Goal: Transaction & Acquisition: Purchase product/service

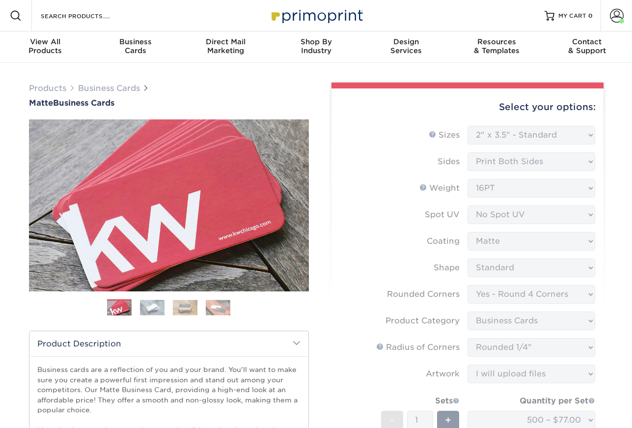
select select "2.00x3.50"
select select "7672df9e-0e0a-464d-8e1f-920c575e4da3"
select select "3b5148f1-0588-4f88-a218-97bcfdce65c1"
select select "479fbfe7-6a0c-4895-8c9a-81739b7486c9"
select select "upload"
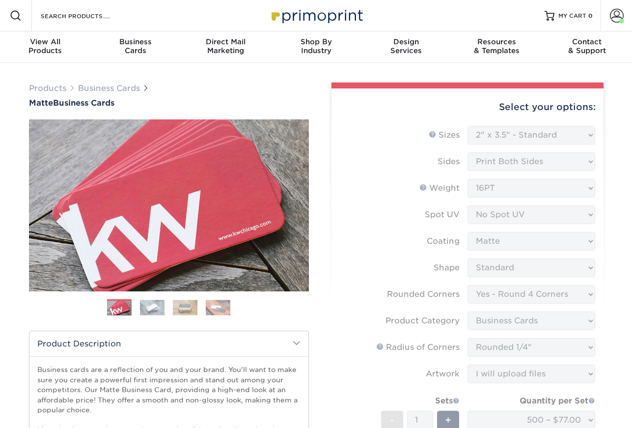
select select "500 – $77.00"
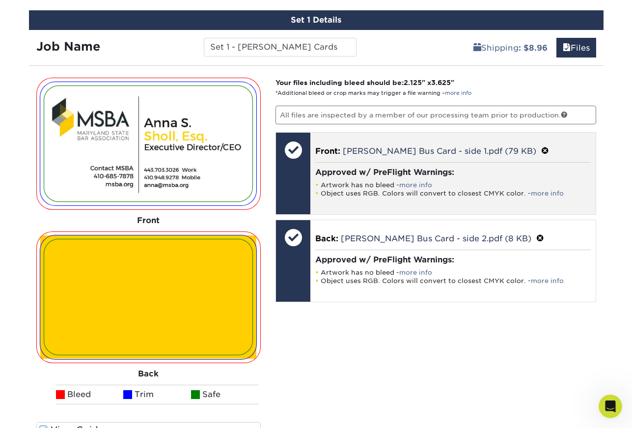
click at [541, 150] on span at bounding box center [545, 150] width 8 height 9
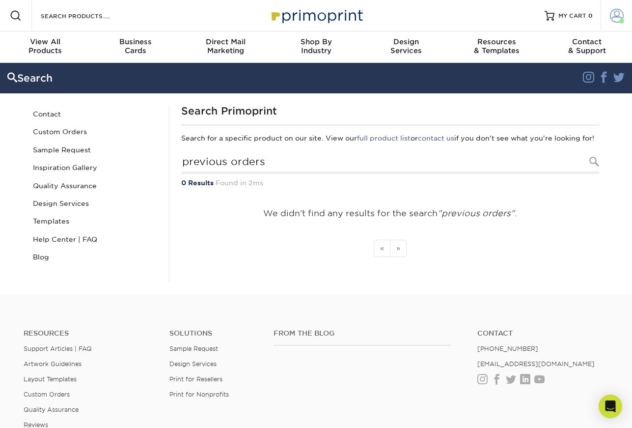
click at [617, 14] on span at bounding box center [617, 16] width 14 height 14
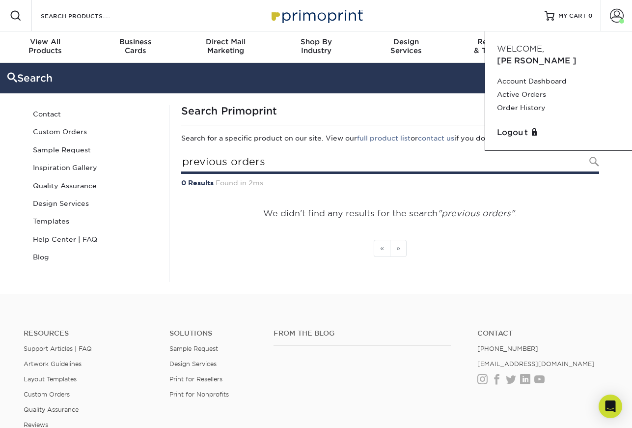
click at [319, 167] on input "previous orders" at bounding box center [390, 162] width 418 height 23
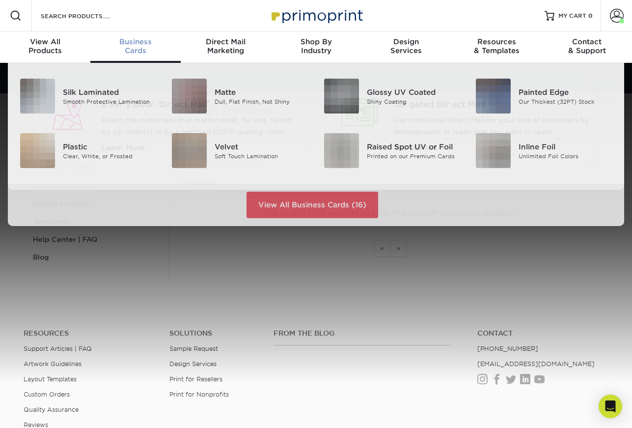
click at [132, 42] on span "Business" at bounding box center [135, 41] width 90 height 9
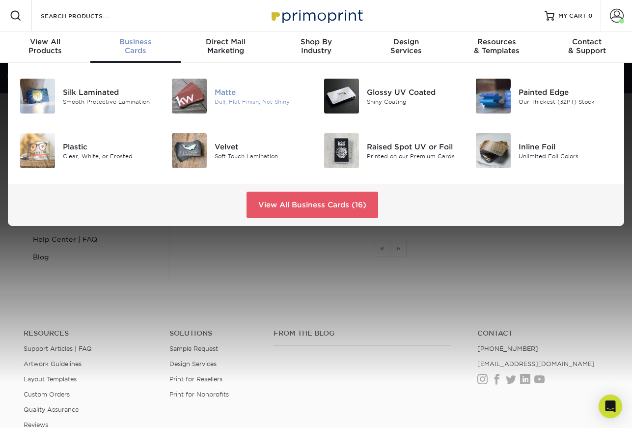
click at [249, 97] on div "Dull, Flat Finish, Not Shiny" at bounding box center [262, 101] width 94 height 8
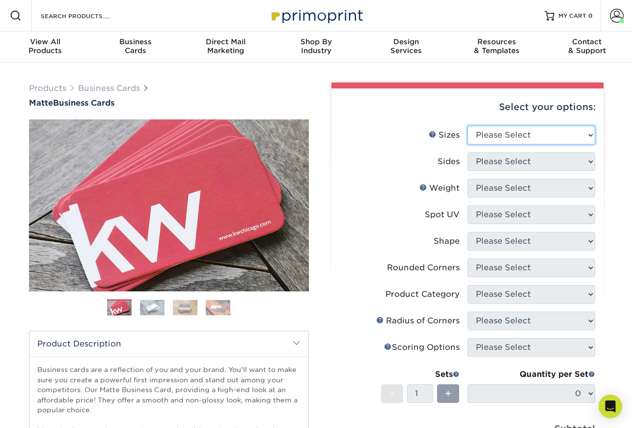
click at [589, 135] on select "Please Select 1.5" x 3.5" - Mini 1.75" x 3.5" - Mini 2" x 2" - Square 2" x 3" -…" at bounding box center [531, 135] width 128 height 19
select select "2.00x3.50"
click at [467, 126] on select "Please Select 1.5" x 3.5" - Mini 1.75" x 3.5" - Mini 2" x 2" - Square 2" x 3" -…" at bounding box center [531, 135] width 128 height 19
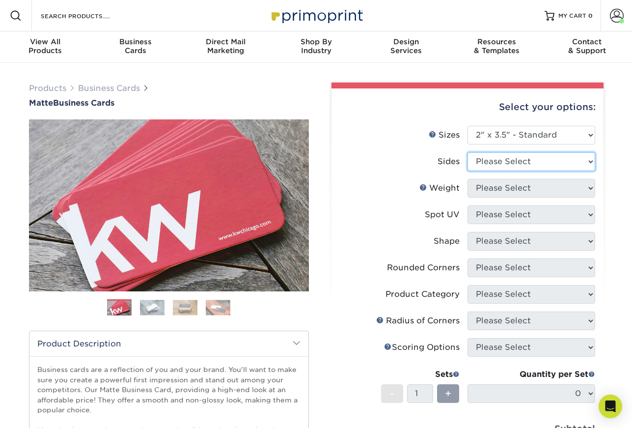
click at [590, 164] on select "Please Select Print Both Sides Print Front Only" at bounding box center [531, 161] width 128 height 19
select select "13abbda7-1d64-4f25-8bb2-c179b224825d"
click at [467, 152] on select "Please Select Print Both Sides Print Front Only" at bounding box center [531, 161] width 128 height 19
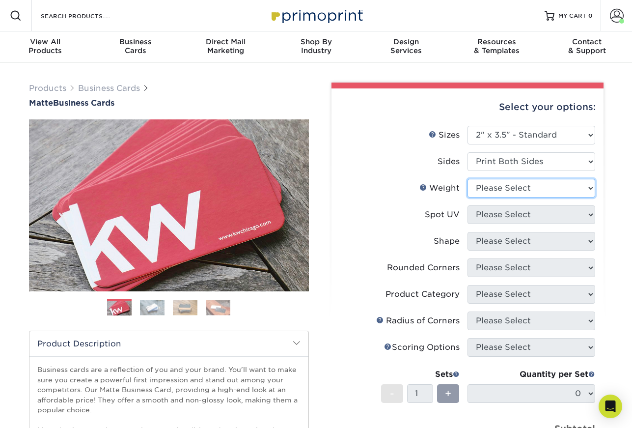
click at [590, 189] on select "Please Select 16PT 14PT" at bounding box center [531, 188] width 128 height 19
select select "16PT"
click at [467, 179] on select "Please Select 16PT 14PT" at bounding box center [531, 188] width 128 height 19
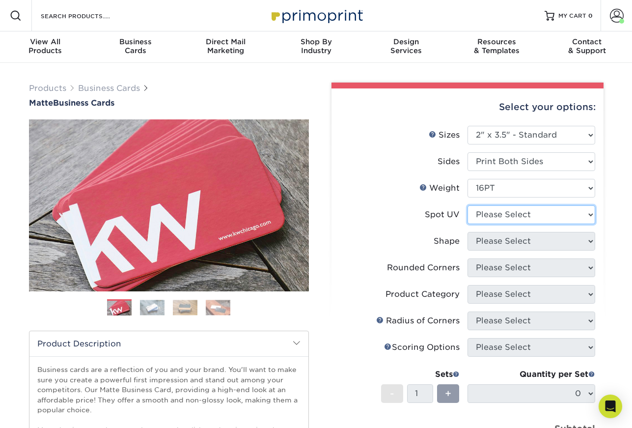
click at [590, 213] on select "Please Select No Spot UV Front and Back (Both Sides) Front Only Back Only" at bounding box center [531, 214] width 128 height 19
click at [611, 408] on icon "Open Intercom Messenger" at bounding box center [609, 406] width 11 height 13
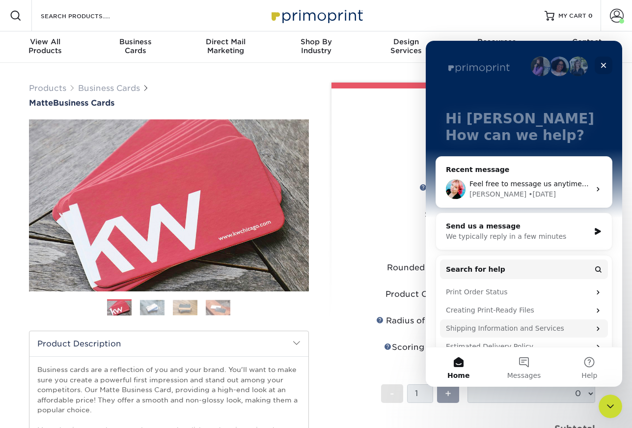
scroll to position [70, 0]
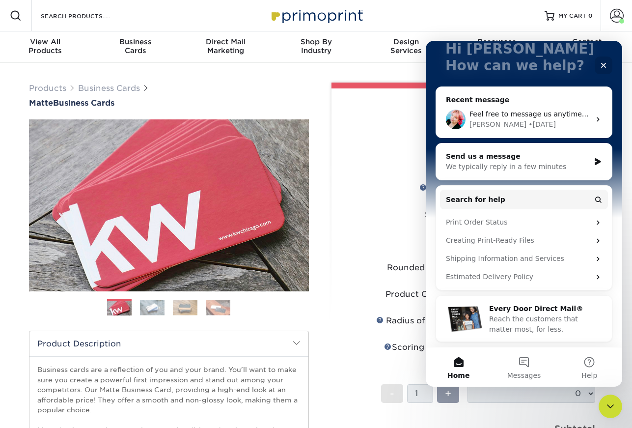
drag, startPoint x: 334, startPoint y: 356, endPoint x: 270, endPoint y: 359, distance: 64.4
click at [333, 356] on div "Select your options: Sizes Help Sizes Please Select 1.5" x 3.5" - Mini 1.75" x …" at bounding box center [467, 332] width 272 height 489
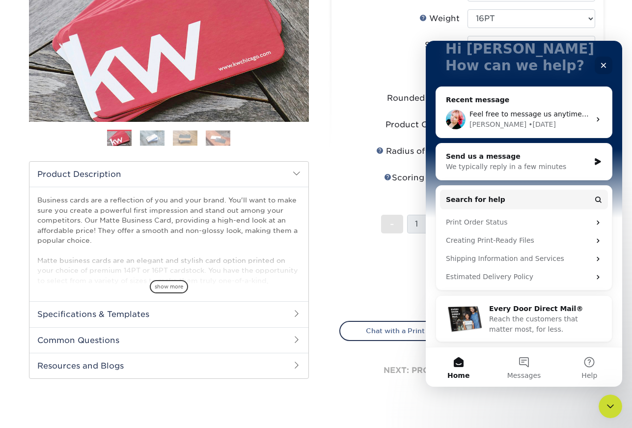
click at [162, 287] on span "show more" at bounding box center [169, 286] width 38 height 13
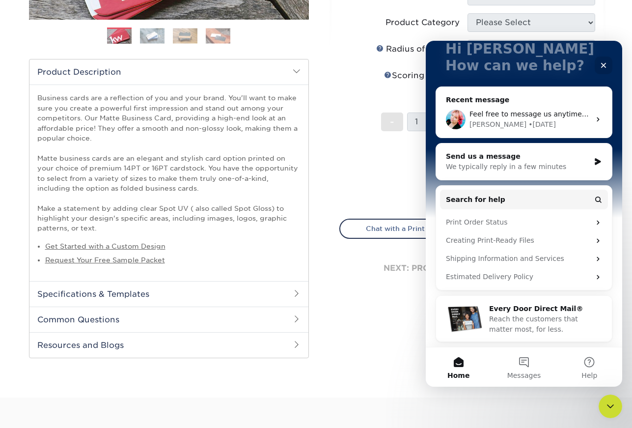
scroll to position [274, 0]
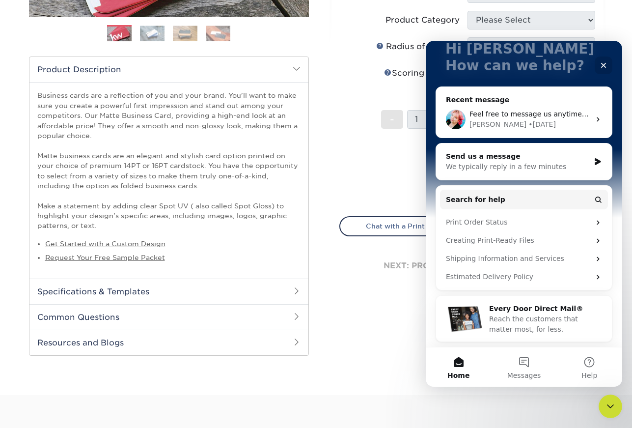
click at [295, 290] on span at bounding box center [297, 291] width 8 height 8
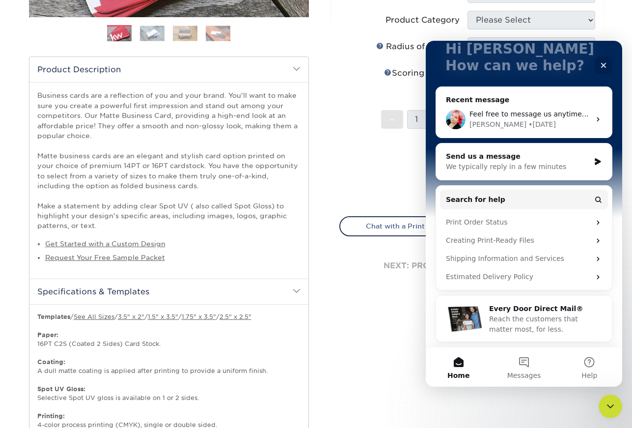
scroll to position [337, 0]
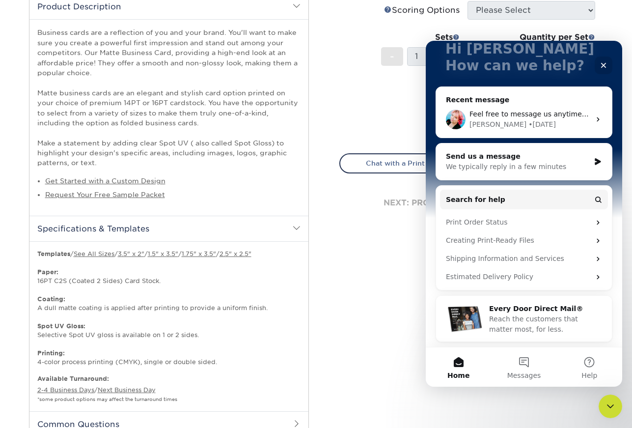
click at [217, 336] on p "Templates / See All Sizes / 3.5" x 2" / 1.5" x 3.5" / 1.75" x 3.5" / 2.5" x 2.5…" at bounding box center [168, 307] width 263 height 117
click at [603, 63] on icon "Close" at bounding box center [604, 65] width 8 height 8
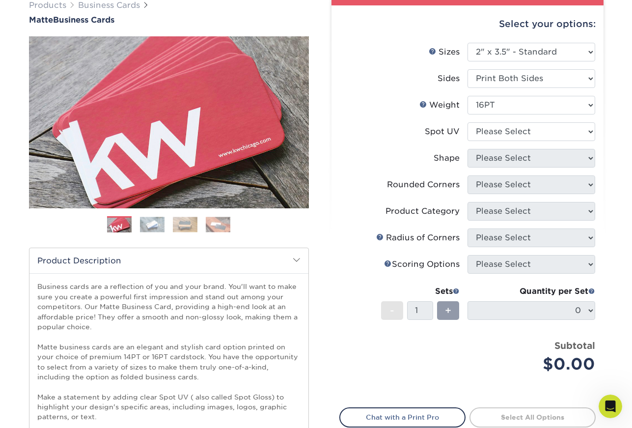
scroll to position [0, 0]
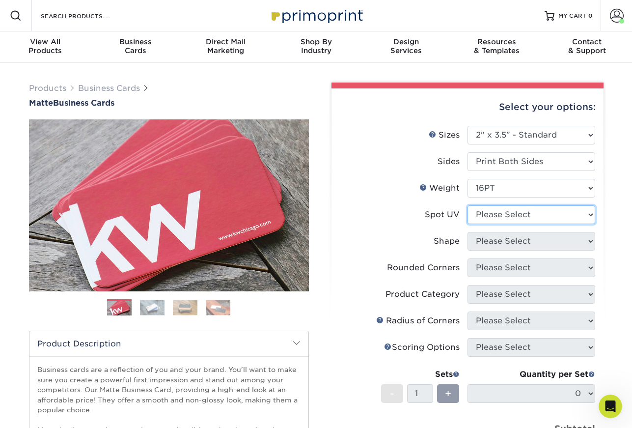
click at [588, 216] on select "Please Select No Spot UV Front and Back (Both Sides) Front Only Back Only" at bounding box center [531, 214] width 128 height 19
select select "1"
click at [467, 205] on select "Please Select No Spot UV Front and Back (Both Sides) Front Only Back Only" at bounding box center [531, 214] width 128 height 19
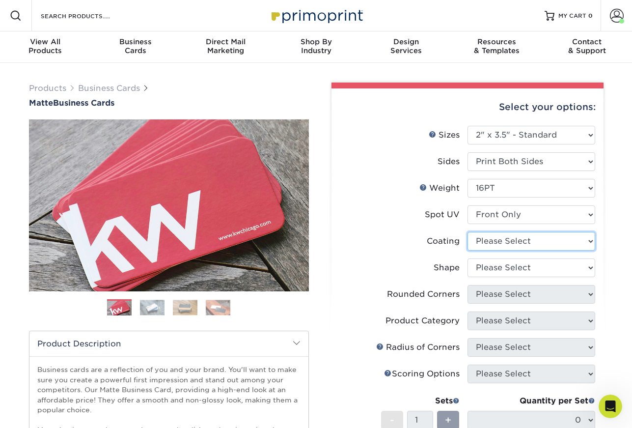
click at [590, 242] on select at bounding box center [531, 241] width 128 height 19
select select "121bb7b5-3b4d-429f-bd8d-bbf80e953313"
click at [467, 232] on select at bounding box center [531, 241] width 128 height 19
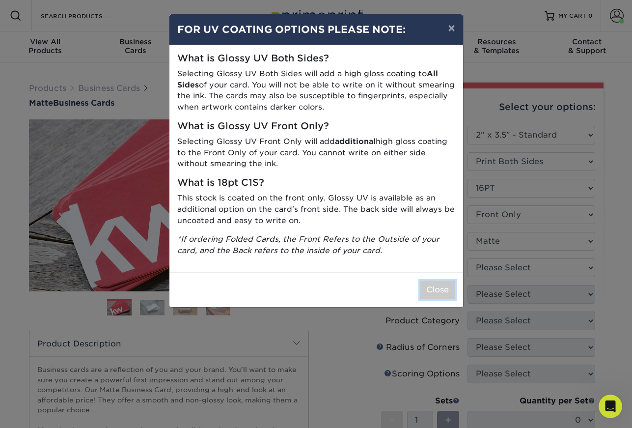
click at [434, 290] on button "Close" at bounding box center [437, 289] width 35 height 19
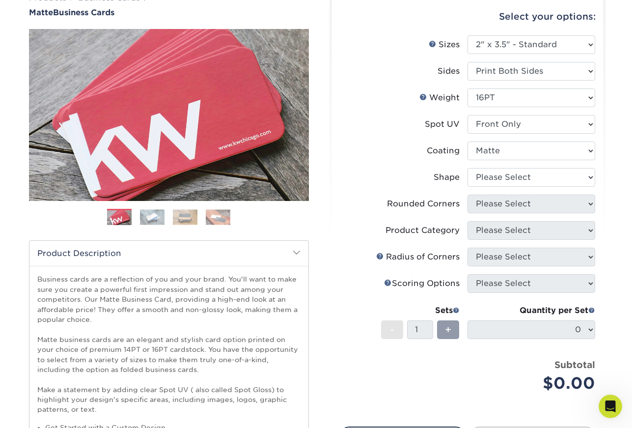
scroll to position [206, 0]
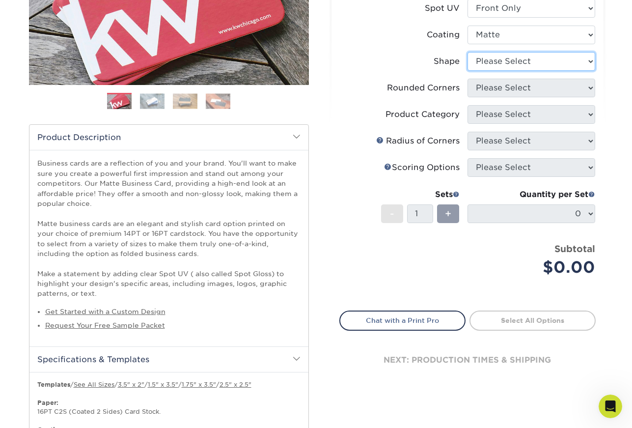
click at [585, 61] on select "Please Select Standard" at bounding box center [531, 61] width 128 height 19
select select "standard"
click at [467, 52] on select "Please Select Standard" at bounding box center [531, 61] width 128 height 19
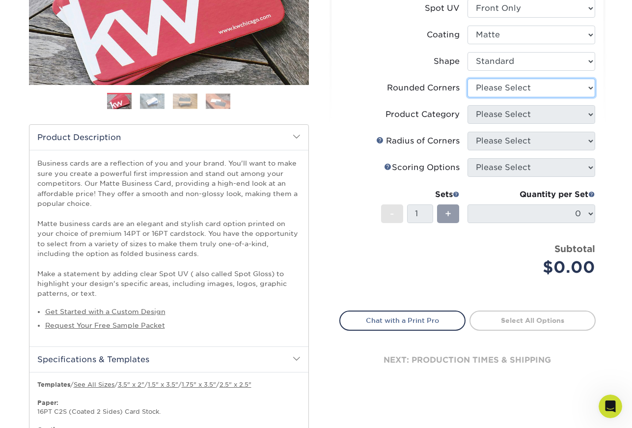
click at [589, 88] on select "Please Select Yes - Round 2 Corners Yes - Round 4 Corners No" at bounding box center [531, 88] width 128 height 19
select select "7672df9e-0e0a-464d-8e1f-920c575e4da3"
click at [467, 79] on select "Please Select Yes - Round 2 Corners Yes - Round 4 Corners No" at bounding box center [531, 88] width 128 height 19
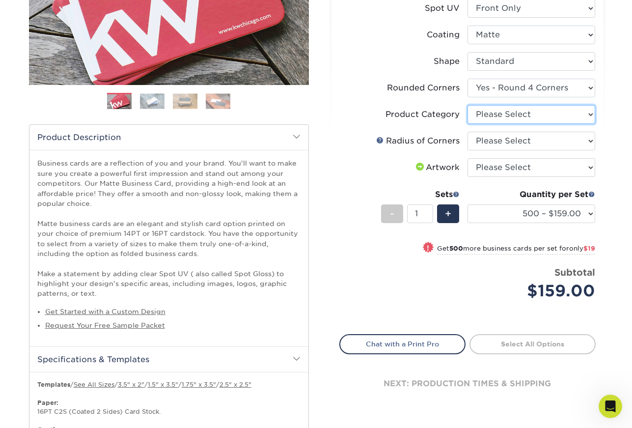
click at [589, 113] on select "Please Select Business Cards" at bounding box center [531, 114] width 128 height 19
select select "3b5148f1-0588-4f88-a218-97bcfdce65c1"
click at [467, 105] on select "Please Select Business Cards" at bounding box center [531, 114] width 128 height 19
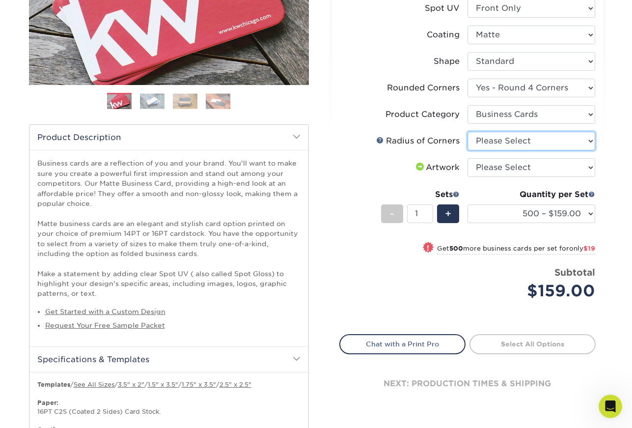
click at [535, 141] on select "Please Select Rounded 1/8" Rounded 1/4"" at bounding box center [531, 141] width 128 height 19
select select "589680c7-ee9a-431b-9d12-d7aeb1386a97"
click at [467, 132] on select "Please Select Rounded 1/8" Rounded 1/4"" at bounding box center [531, 141] width 128 height 19
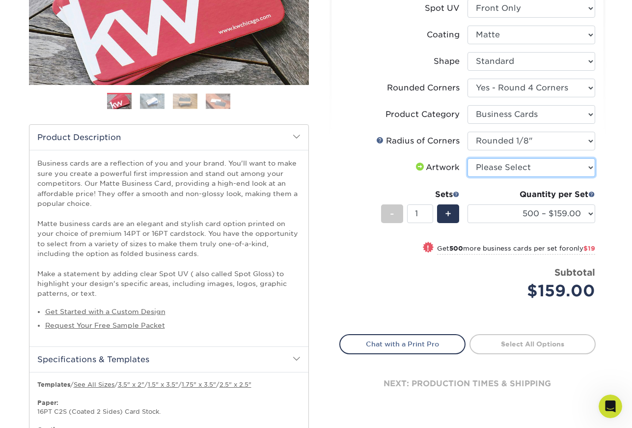
click at [591, 171] on select "Please Select I will upload files I need a design - $100" at bounding box center [531, 167] width 128 height 19
click at [467, 158] on select "Please Select I will upload files I need a design - $100" at bounding box center [531, 167] width 128 height 19
click at [545, 169] on select "Please Select I will upload files I need a design - $100" at bounding box center [531, 167] width 128 height 19
select select "upload"
click at [467, 158] on select "Please Select I will upload files I need a design - $100" at bounding box center [531, 167] width 128 height 19
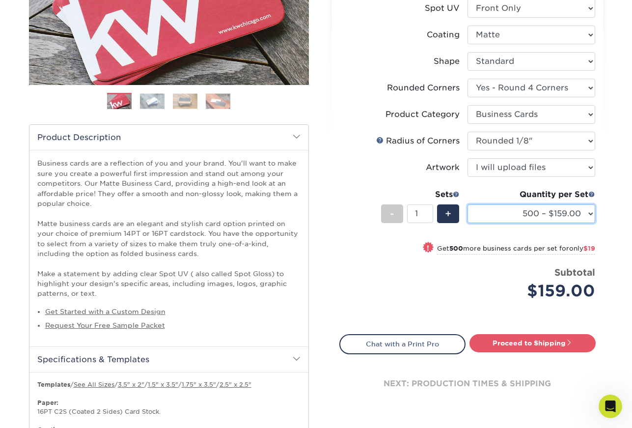
click at [590, 214] on select "500 – $159.00 1000 – $178.00 2500 – $346.00 5000 – $455.00 10000 – $964.00 1500…" at bounding box center [531, 213] width 128 height 19
click at [467, 204] on select "500 – $159.00 1000 – $178.00 2500 – $346.00 5000 – $455.00 10000 – $964.00 1500…" at bounding box center [531, 213] width 128 height 19
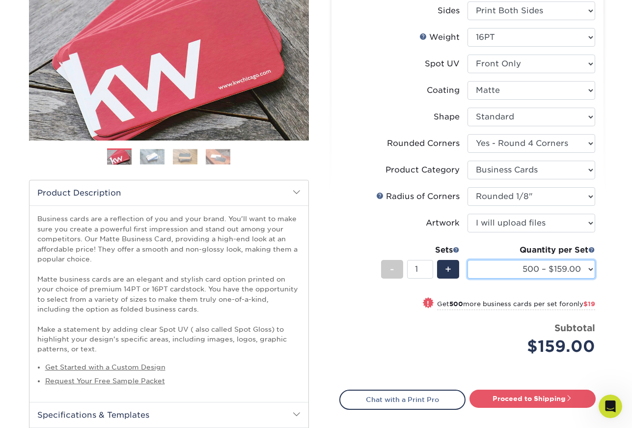
scroll to position [151, 0]
click at [535, 268] on select "500 – $159.00 1000 – $178.00 2500 – $346.00 5000 – $455.00 10000 – $964.00 1500…" at bounding box center [531, 268] width 128 height 19
click at [467, 259] on select "500 – $159.00 1000 – $178.00 2500 – $346.00 5000 – $455.00 10000 – $964.00 1500…" at bounding box center [531, 268] width 128 height 19
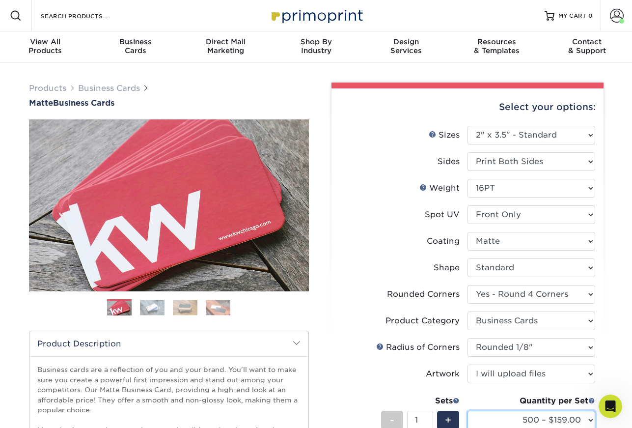
scroll to position [189, 0]
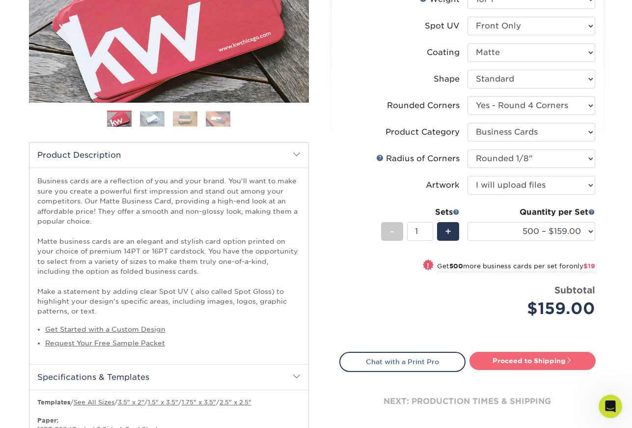
click at [506, 362] on link "Proceed to Shipping" at bounding box center [532, 361] width 126 height 18
type input "Set 1"
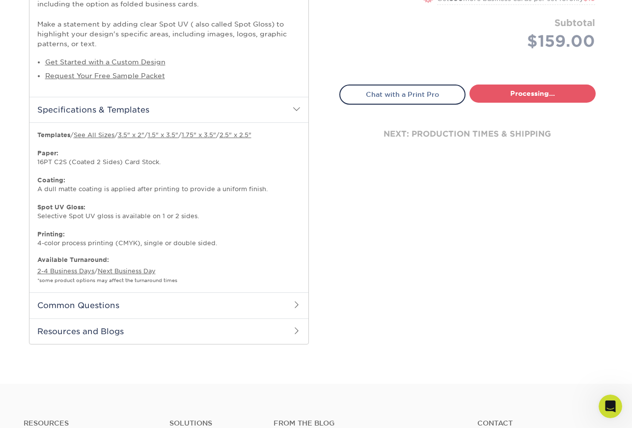
select select "b1569c13-0872-4ca7-8848-b947cbebef12"
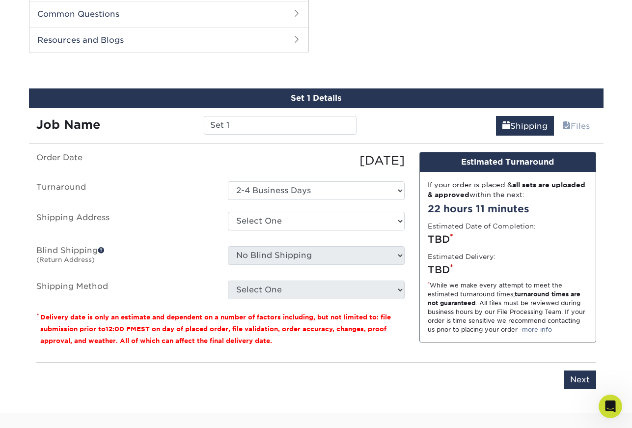
scroll to position [752, 0]
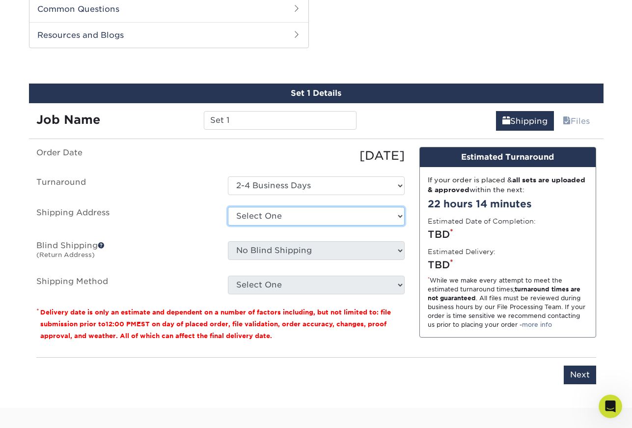
click at [398, 218] on select "Select One Exec Asst & Gov Admin President Business Cards + Add New Address" at bounding box center [316, 216] width 177 height 19
select select "270382"
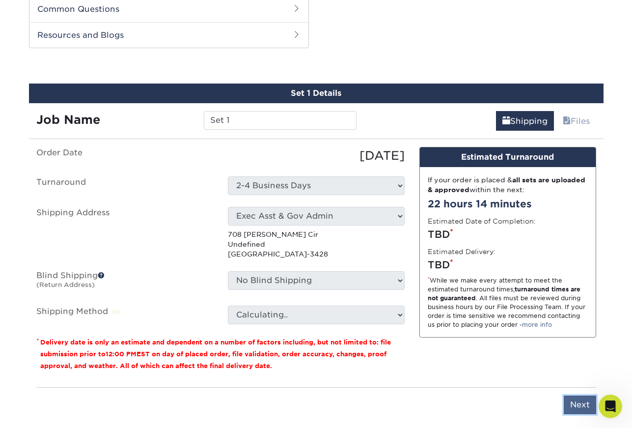
drag, startPoint x: 575, startPoint y: 395, endPoint x: 586, endPoint y: 400, distance: 11.2
click at [575, 395] on input "Next" at bounding box center [580, 404] width 32 height 19
type input "Next"
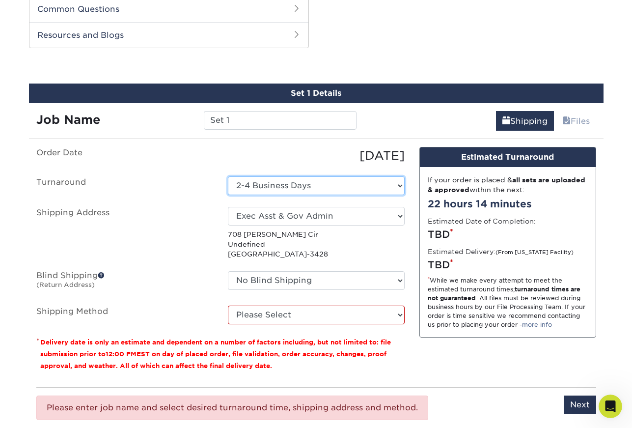
click at [386, 185] on select "Select One 2-4 Business Days" at bounding box center [316, 185] width 177 height 19
click at [228, 176] on select "Select One 2-4 Business Days" at bounding box center [316, 185] width 177 height 19
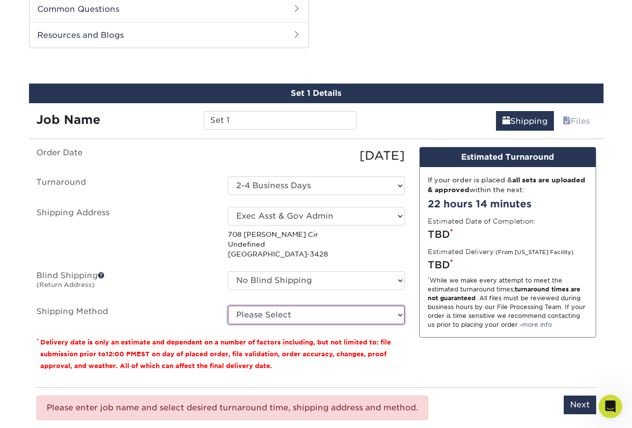
click at [311, 314] on select "Please Select Ground Shipping (+$8.96) 3 Day Shipping Service (+$20.06) 2 Day A…" at bounding box center [316, 314] width 177 height 19
select select "03"
click at [228, 305] on select "Please Select Ground Shipping (+$8.96) 3 Day Shipping Service (+$20.06) 2 Day A…" at bounding box center [316, 314] width 177 height 19
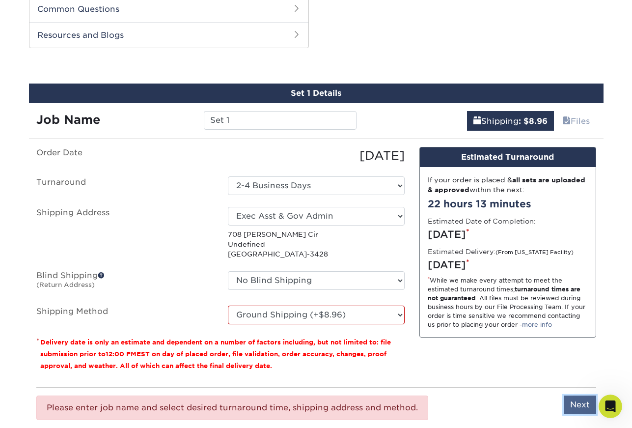
click at [582, 406] on input "Next" at bounding box center [580, 404] width 32 height 19
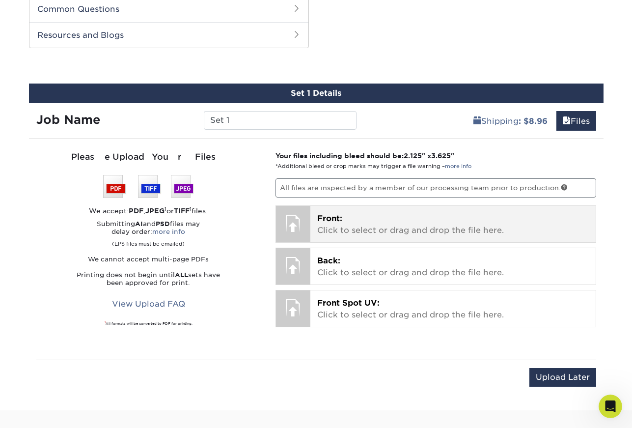
click at [377, 224] on p "Front: Click to select or drag and drop the file here." at bounding box center [453, 225] width 272 height 24
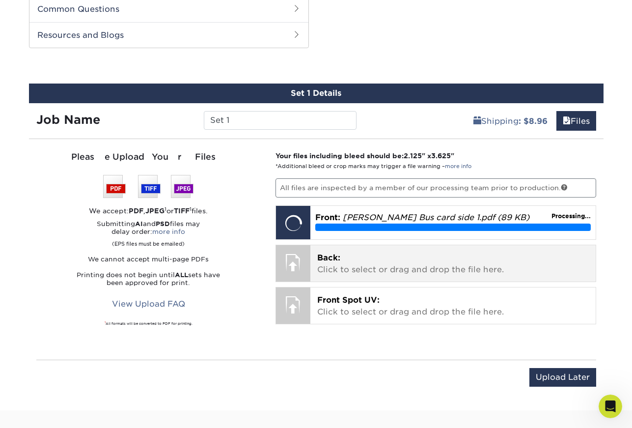
click at [366, 264] on p "Back: Click to select or drag and drop the file here." at bounding box center [453, 264] width 272 height 24
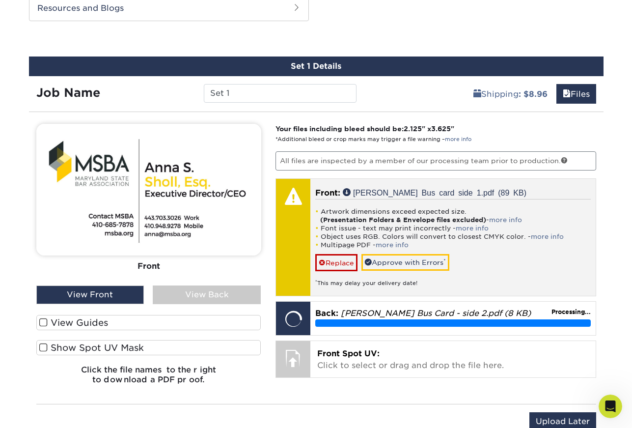
scroll to position [784, 0]
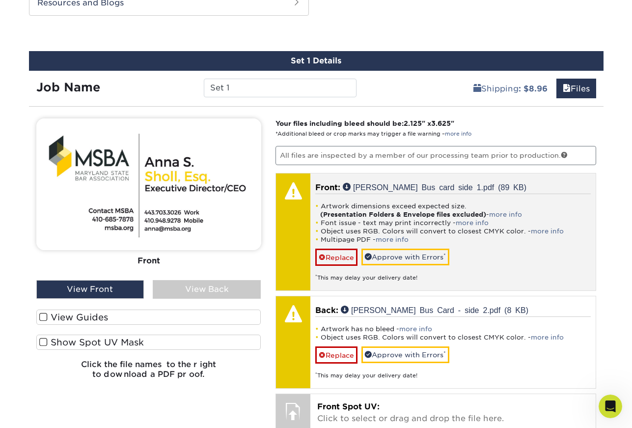
click at [435, 216] on strong "(Presentation Folders & Envelope files excluded)" at bounding box center [403, 214] width 166 height 7
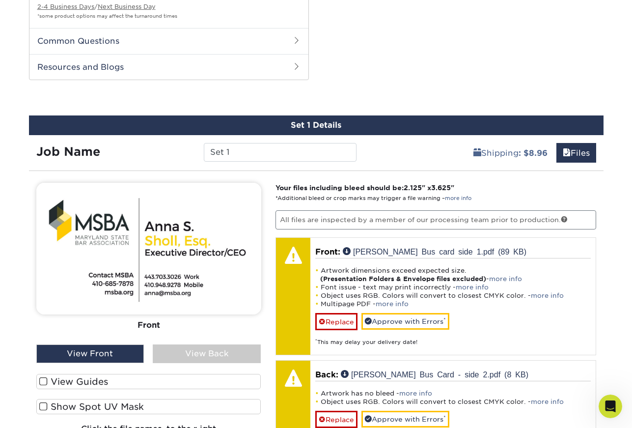
scroll to position [719, 0]
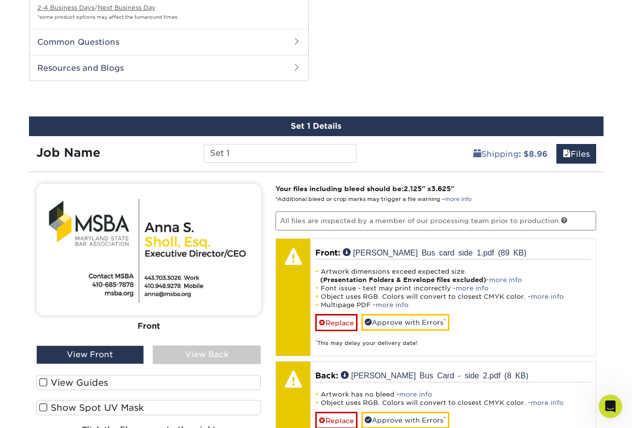
click at [182, 354] on div "View Back" at bounding box center [207, 354] width 108 height 19
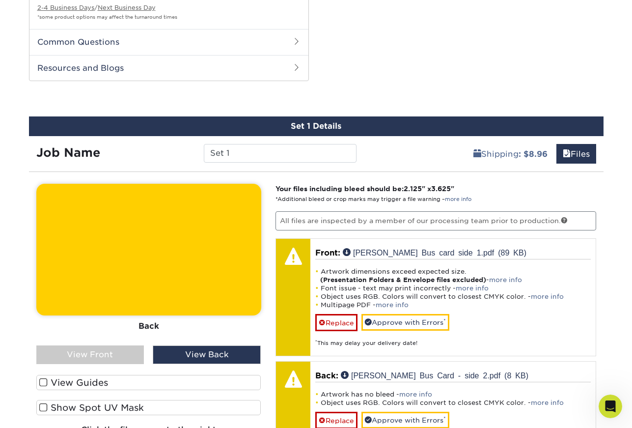
click at [106, 353] on div "View Front" at bounding box center [90, 354] width 108 height 19
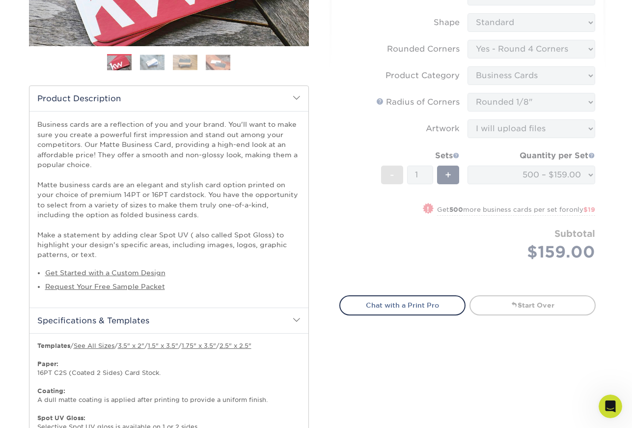
scroll to position [0, 0]
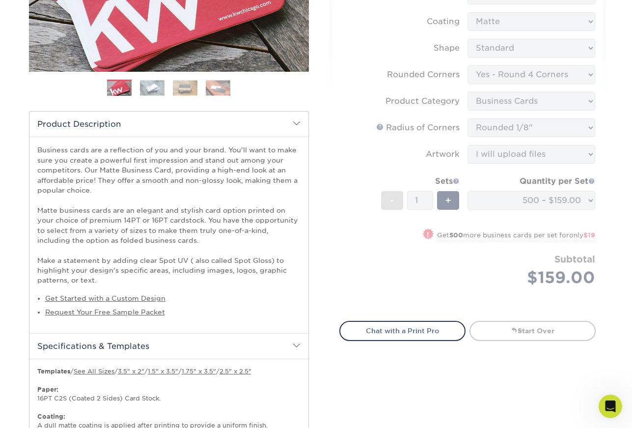
click at [383, 276] on form "Sizes Help Sizes Please Select 1.5" x 3.5" - Mini 1.75" x 3.5" - Mini 2" x 2" -…" at bounding box center [467, 107] width 256 height 403
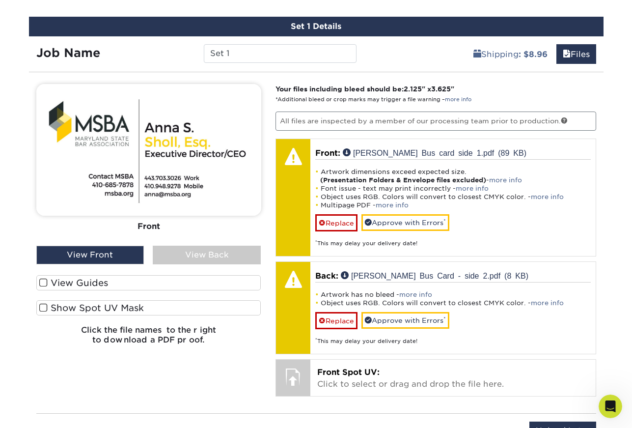
scroll to position [953, 0]
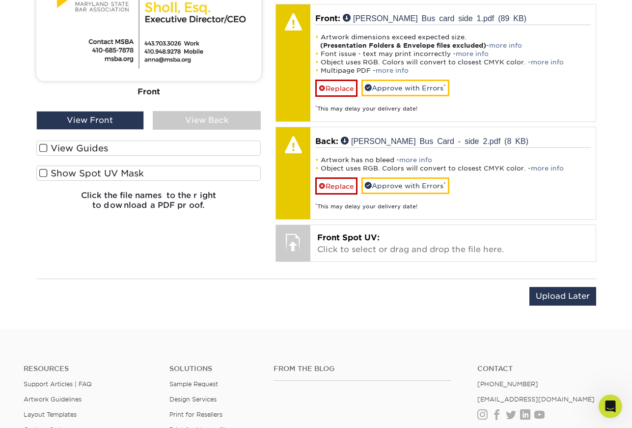
click at [85, 147] on label "View Guides" at bounding box center [148, 147] width 225 height 15
click at [0, 0] on input "View Guides" at bounding box center [0, 0] width 0 height 0
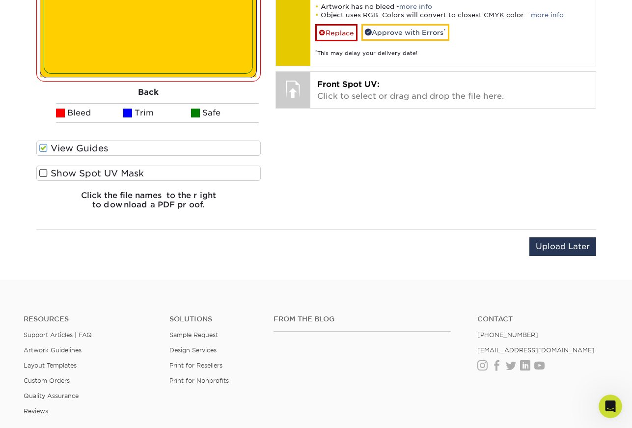
click at [85, 147] on label "View Guides" at bounding box center [148, 147] width 225 height 15
click at [0, 0] on input "View Guides" at bounding box center [0, 0] width 0 height 0
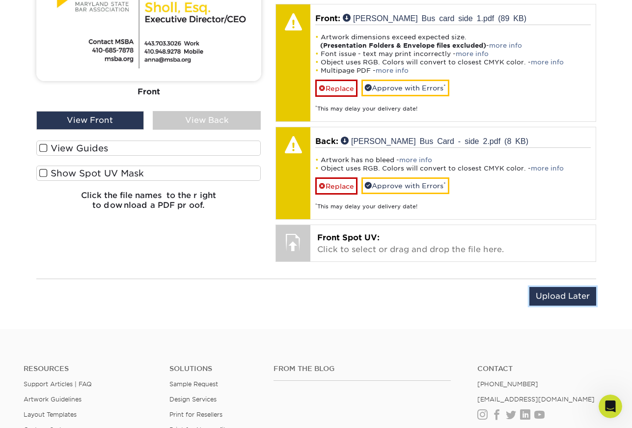
click at [550, 298] on input "Upload Later" at bounding box center [562, 296] width 67 height 19
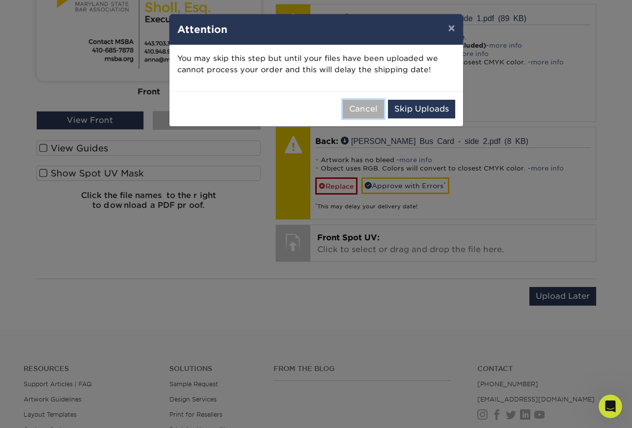
click at [354, 110] on button "Cancel" at bounding box center [363, 109] width 41 height 19
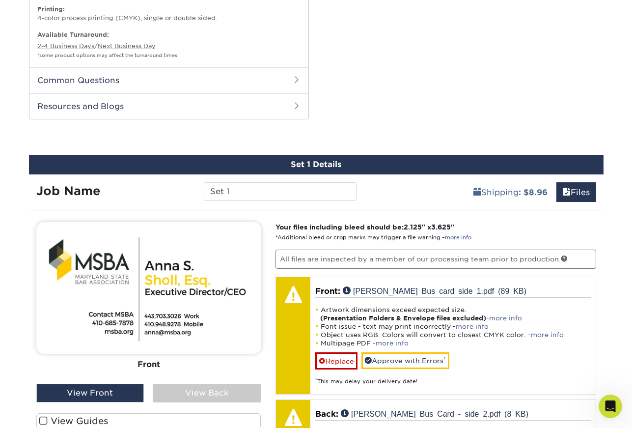
scroll to position [699, 0]
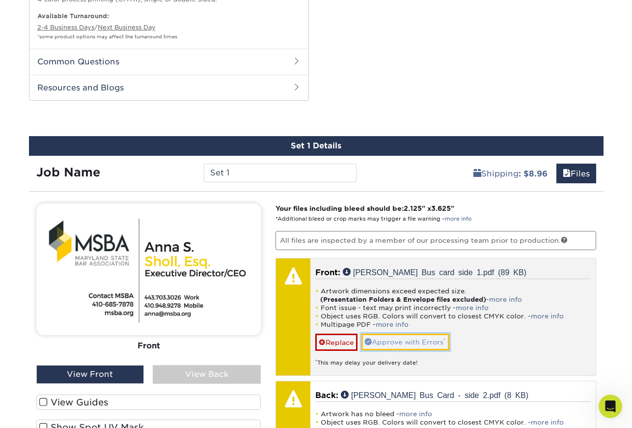
click at [425, 345] on link "Approve with Errors *" at bounding box center [405, 341] width 88 height 17
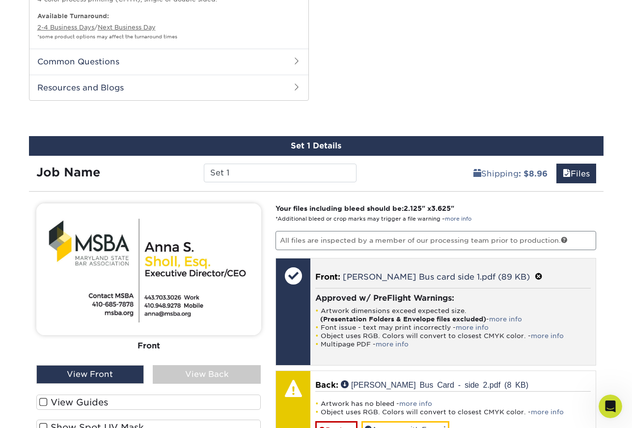
scroll to position [709, 0]
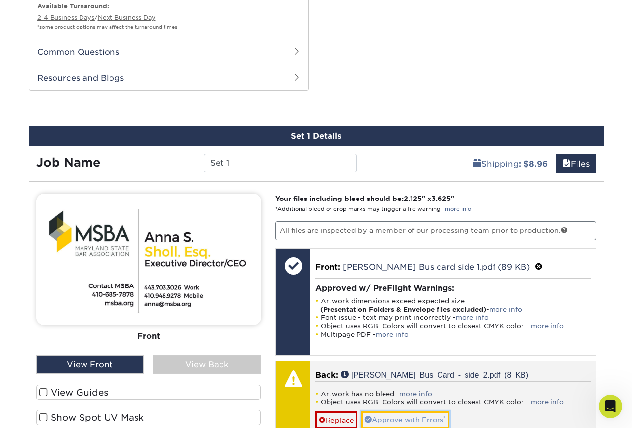
click at [430, 423] on link "Approve with Errors *" at bounding box center [405, 419] width 88 height 17
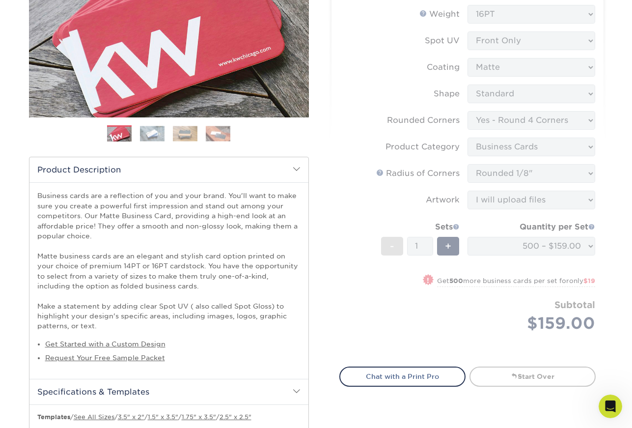
scroll to position [0, 0]
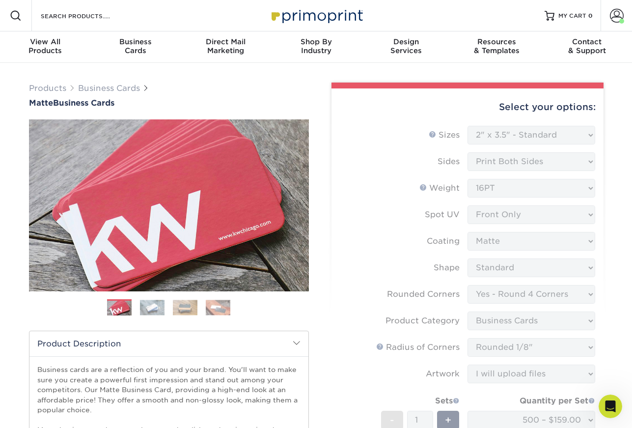
click at [506, 234] on form "Sizes Help Sizes Please Select 1.5" x 3.5" - Mini 1.75" x 3.5" - Mini 2" x 2" -…" at bounding box center [467, 327] width 256 height 403
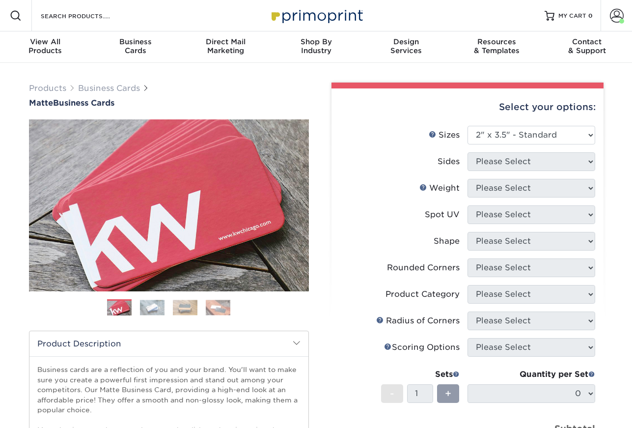
select select "2.00x3.50"
click at [401, 246] on label "Shape" at bounding box center [404, 241] width 128 height 19
click at [617, 15] on span at bounding box center [617, 16] width 14 height 14
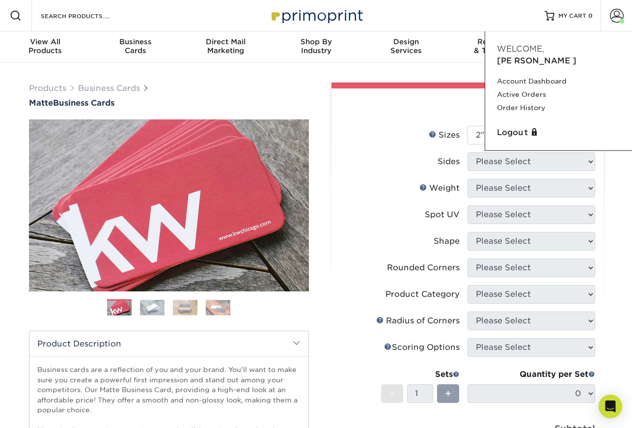
drag, startPoint x: 395, startPoint y: 141, endPoint x: 420, endPoint y: 134, distance: 25.5
click at [396, 141] on label "Sizes Help Sizes" at bounding box center [404, 135] width 128 height 19
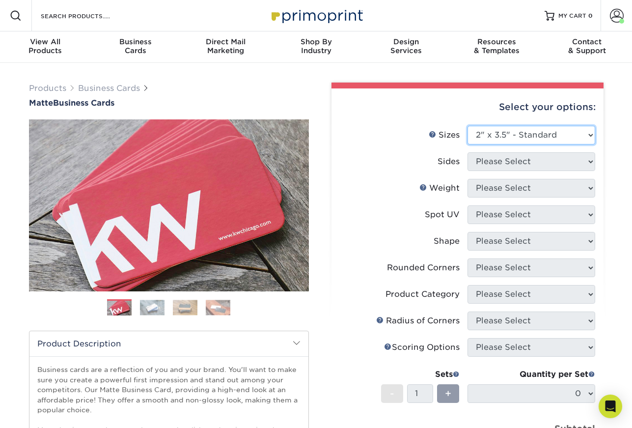
click at [592, 134] on select "Please Select 1.5" x 3.5" - Mini 1.75" x 3.5" - Mini 2" x 2" - Square 2" x 3" -…" at bounding box center [531, 135] width 128 height 19
click at [467, 126] on select "Please Select 1.5" x 3.5" - Mini 1.75" x 3.5" - Mini 2" x 2" - Square 2" x 3" -…" at bounding box center [531, 135] width 128 height 19
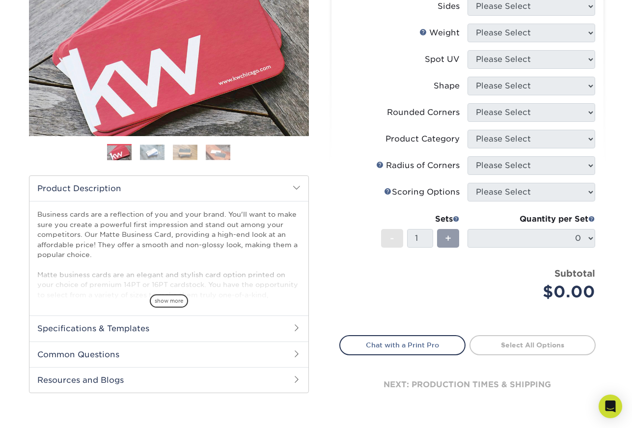
scroll to position [139, 0]
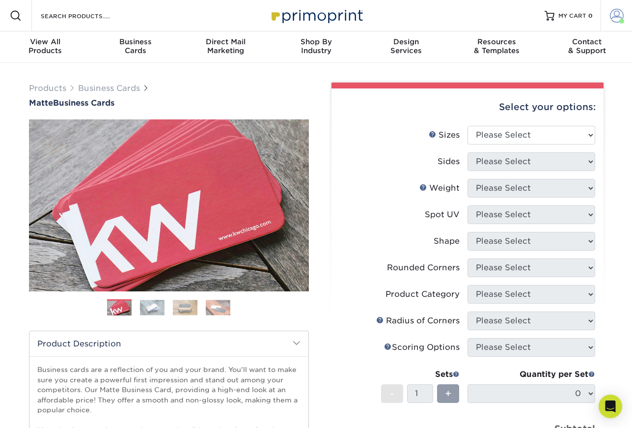
click at [615, 17] on span at bounding box center [617, 16] width 14 height 14
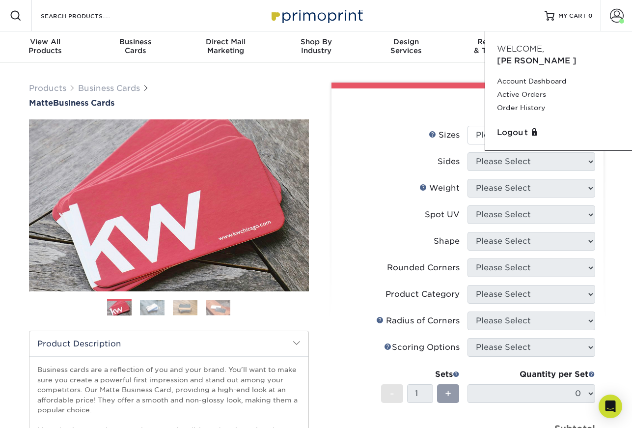
click at [527, 50] on span "Welcome," at bounding box center [520, 48] width 47 height 9
click at [519, 127] on link "Logout" at bounding box center [558, 133] width 123 height 12
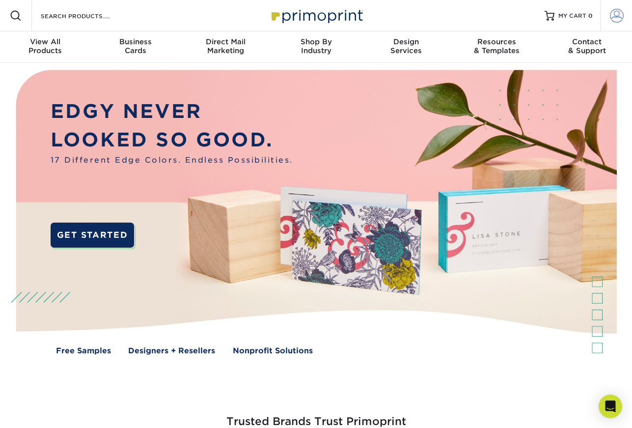
type input "[PERSON_NAME][EMAIL_ADDRESS][DOMAIN_NAME]"
click at [616, 16] on span at bounding box center [617, 16] width 14 height 14
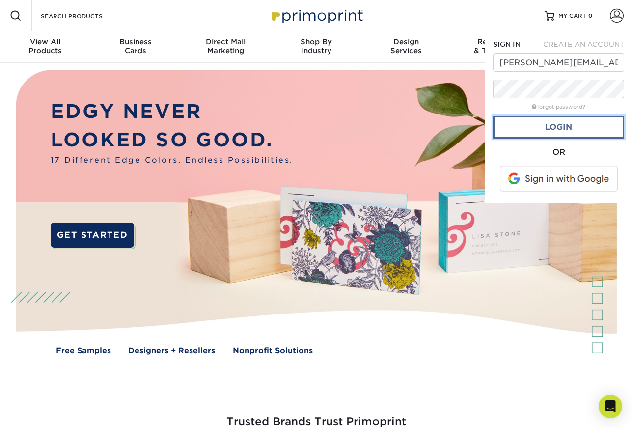
click at [564, 128] on link "Login" at bounding box center [558, 127] width 131 height 23
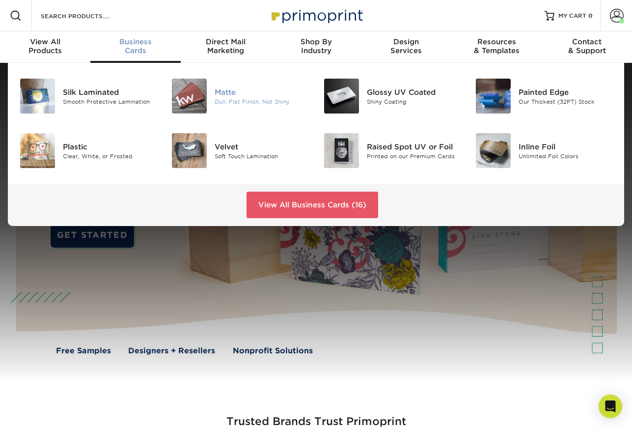
click at [229, 96] on div "Matte" at bounding box center [262, 91] width 94 height 11
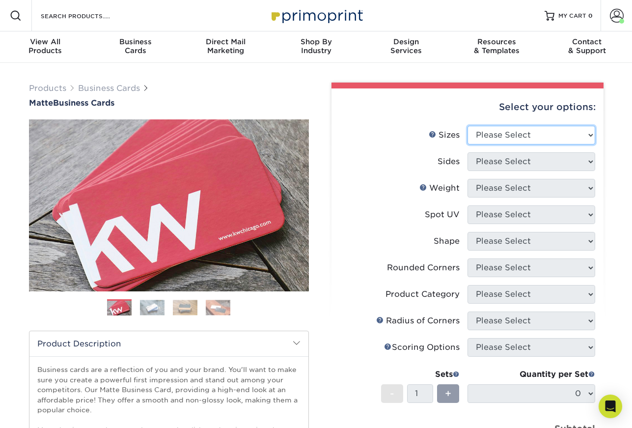
click at [584, 135] on select "Please Select 1.5" x 3.5" - Mini 1.75" x 3.5" - Mini 2" x 2" - Square 2" x 3" -…" at bounding box center [531, 135] width 128 height 19
select select "2.00x3.50"
click at [467, 126] on select "Please Select 1.5" x 3.5" - Mini 1.75" x 3.5" - Mini 2" x 2" - Square 2" x 3" -…" at bounding box center [531, 135] width 128 height 19
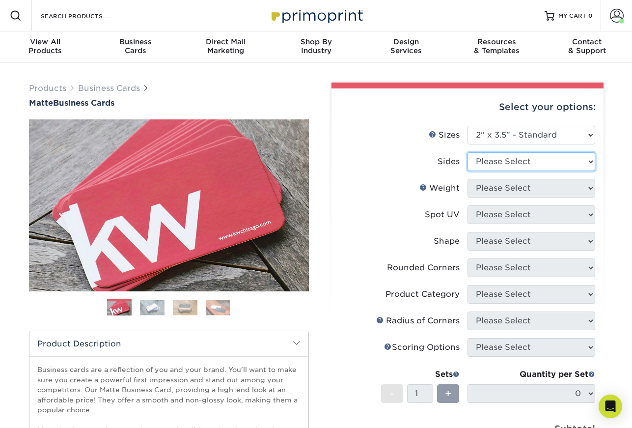
click at [505, 161] on select "Please Select Print Both Sides Print Front Only" at bounding box center [531, 161] width 128 height 19
select select "13abbda7-1d64-4f25-8bb2-c179b224825d"
click at [467, 152] on select "Please Select Print Both Sides Print Front Only" at bounding box center [531, 161] width 128 height 19
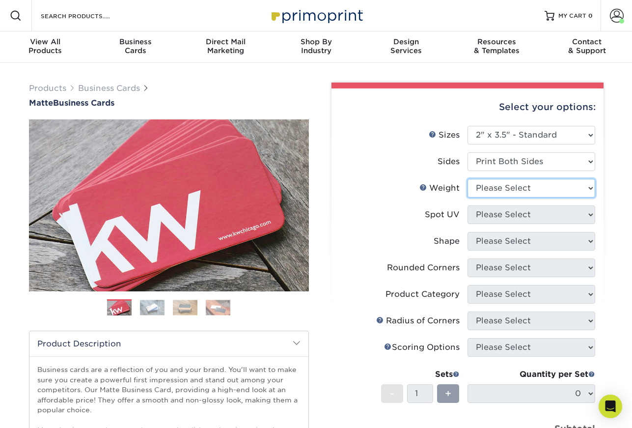
click at [503, 188] on select "Please Select 16PT 14PT" at bounding box center [531, 188] width 128 height 19
select select "16PT"
click at [467, 179] on select "Please Select 16PT 14PT" at bounding box center [531, 188] width 128 height 19
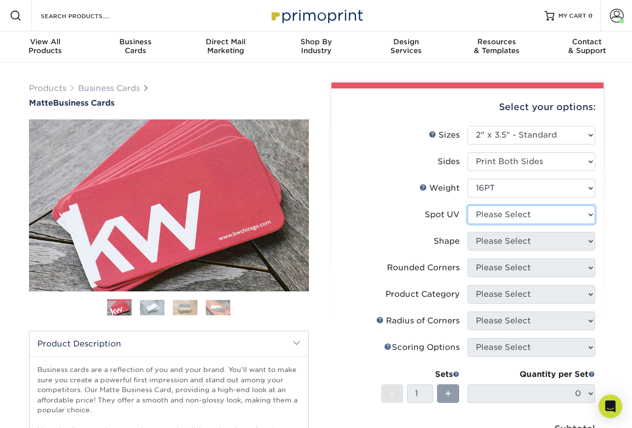
click at [507, 216] on select "Please Select No Spot UV Front and Back (Both Sides) Front Only Back Only" at bounding box center [531, 214] width 128 height 19
select select "3"
click at [467, 205] on select "Please Select No Spot UV Front and Back (Both Sides) Front Only Back Only" at bounding box center [531, 214] width 128 height 19
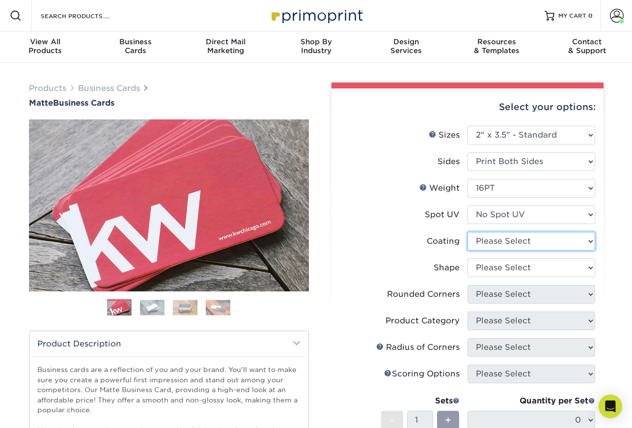
click at [494, 244] on select at bounding box center [531, 241] width 128 height 19
select select "121bb7b5-3b4d-429f-bd8d-bbf80e953313"
click at [467, 232] on select at bounding box center [531, 241] width 128 height 19
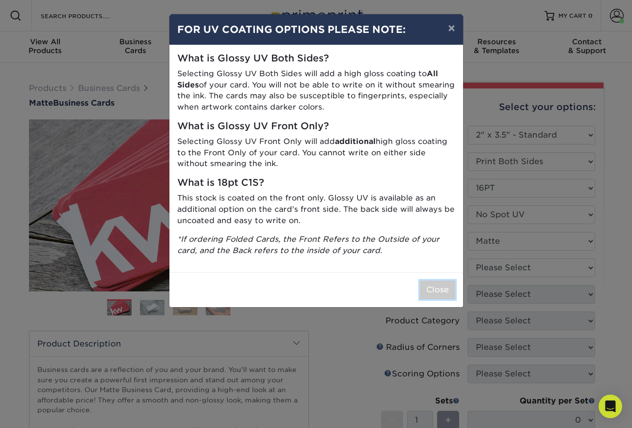
drag, startPoint x: 435, startPoint y: 286, endPoint x: 453, endPoint y: 286, distance: 18.2
click at [435, 286] on button "Close" at bounding box center [437, 289] width 35 height 19
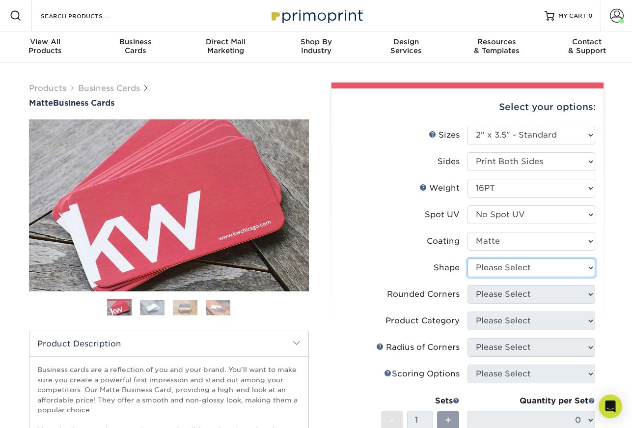
click at [531, 268] on select "Please Select Standard Oval" at bounding box center [531, 267] width 128 height 19
select select "standard"
click at [467, 258] on select "Please Select Standard Oval" at bounding box center [531, 267] width 128 height 19
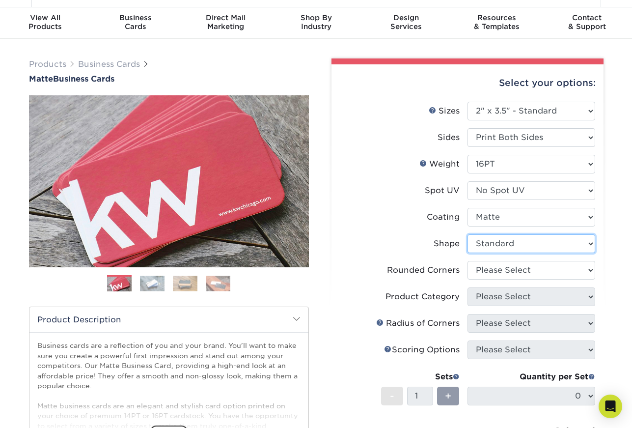
scroll to position [69, 0]
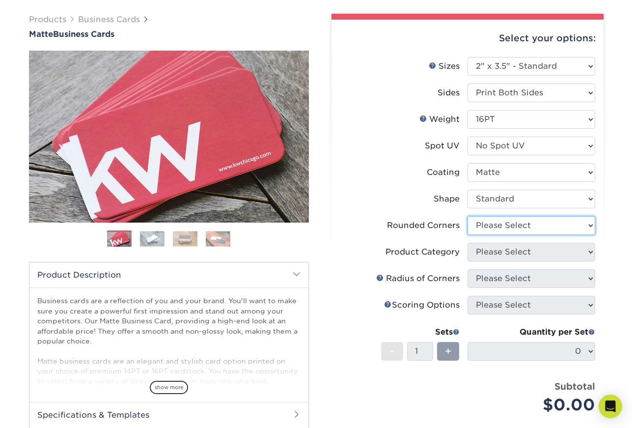
click at [587, 223] on select "Please Select Yes - Round 2 Corners Yes - Round 4 Corners No" at bounding box center [531, 225] width 128 height 19
select select "7672df9e-0e0a-464d-8e1f-920c575e4da3"
click at [467, 216] on select "Please Select Yes - Round 2 Corners Yes - Round 4 Corners No" at bounding box center [531, 225] width 128 height 19
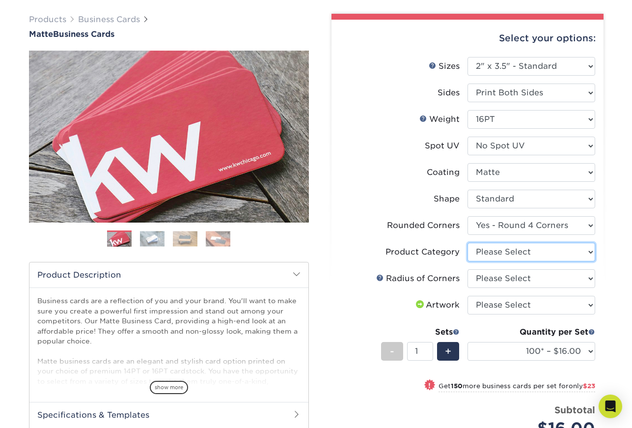
click at [589, 251] on select "Please Select Business Cards" at bounding box center [531, 252] width 128 height 19
select select "3b5148f1-0588-4f88-a218-97bcfdce65c1"
click at [467, 243] on select "Please Select Business Cards" at bounding box center [531, 252] width 128 height 19
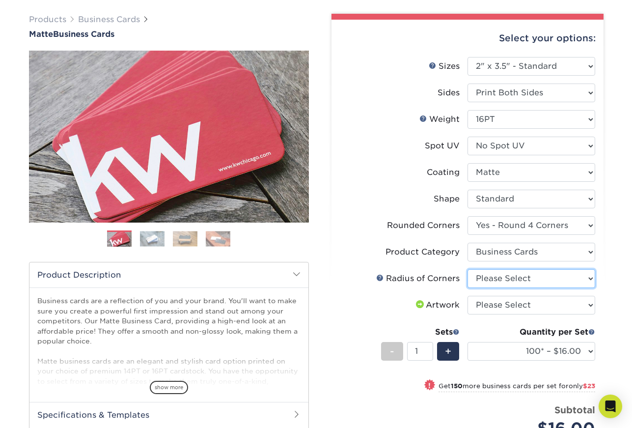
click at [590, 277] on select "Please Select Rounded 1/8" Rounded 1/4"" at bounding box center [531, 278] width 128 height 19
select select "589680c7-ee9a-431b-9d12-d7aeb1386a97"
click at [467, 269] on select "Please Select Rounded 1/8" Rounded 1/4"" at bounding box center [531, 278] width 128 height 19
click at [564, 299] on select "Please Select I will upload files I need a design - $100" at bounding box center [531, 305] width 128 height 19
select select "upload"
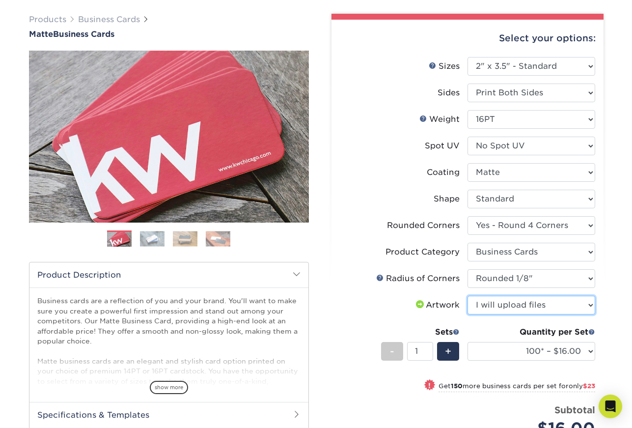
click at [467, 296] on select "Please Select I will upload files I need a design - $100" at bounding box center [531, 305] width 128 height 19
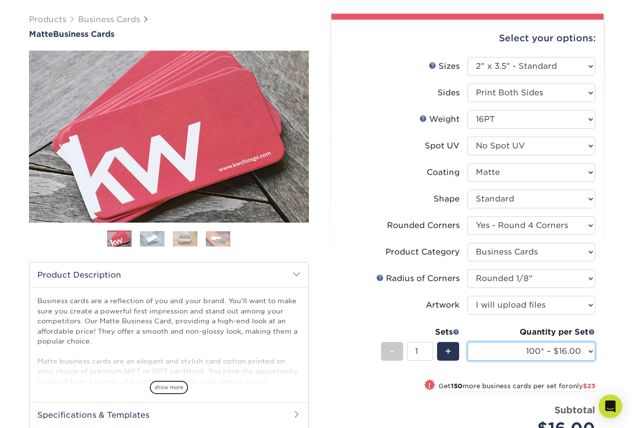
click at [590, 351] on select "100* – $16.00 250* – $39.00 500 – $77.00 1000 – $94.00 2500 – $173.00 5000 – $2…" at bounding box center [531, 351] width 128 height 19
select select "500 – $77.00"
click at [467, 342] on select "100* – $16.00 250* – $39.00 500 – $77.00 1000 – $94.00 2500 – $173.00 5000 – $2…" at bounding box center [531, 351] width 128 height 19
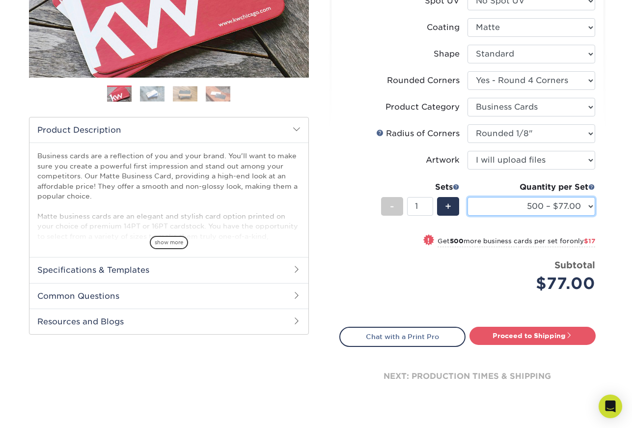
scroll to position [224, 0]
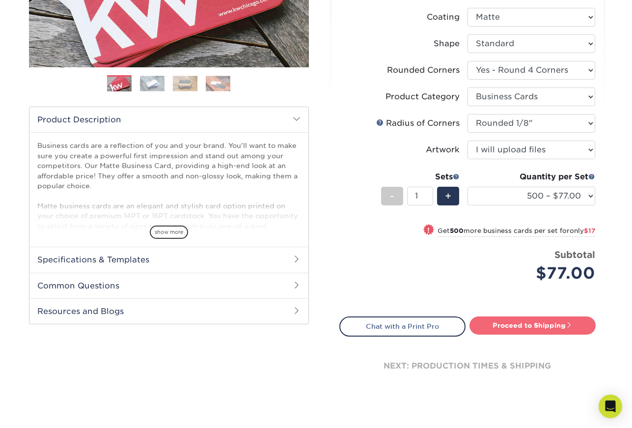
click at [531, 324] on link "Proceed to Shipping" at bounding box center [532, 325] width 126 height 18
type input "Set 1"
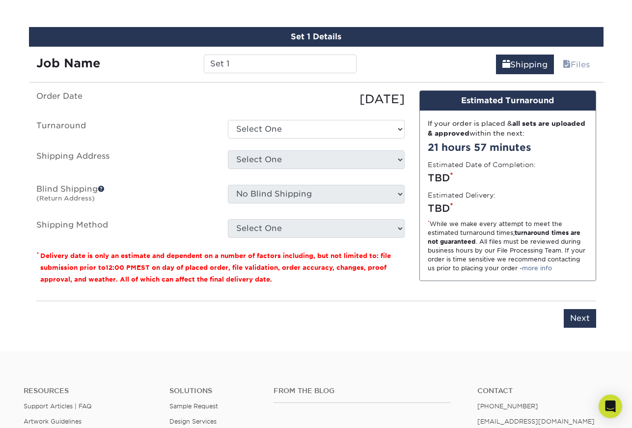
scroll to position [567, 0]
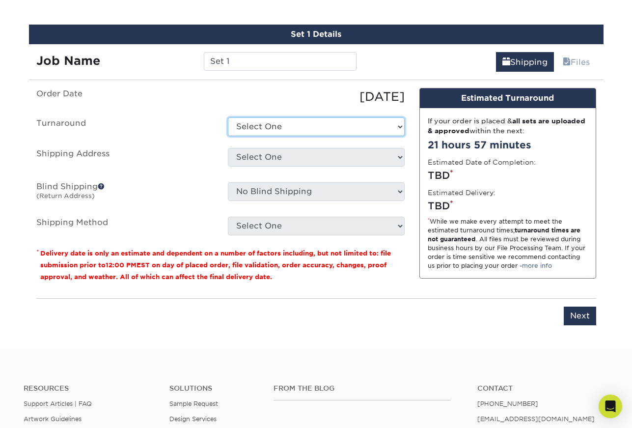
click at [396, 125] on select "Select One 2-4 Business Days 2 Day Next Business Day" at bounding box center [316, 126] width 177 height 19
select select "79b99939-68c2-4d83-85ff-9c9387913688"
click at [228, 117] on select "Select One 2-4 Business Days 2 Day Next Business Day" at bounding box center [316, 126] width 177 height 19
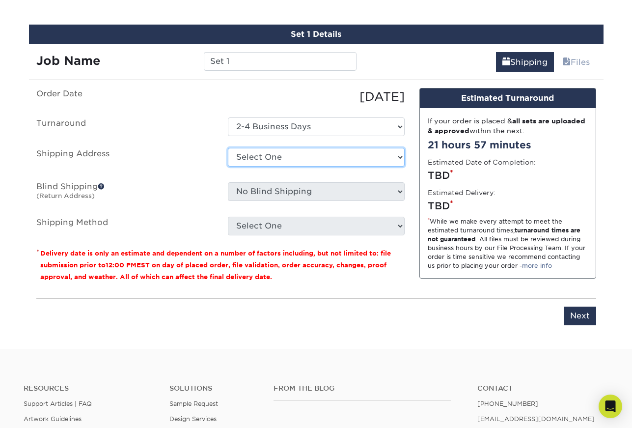
click at [294, 153] on select "Select One Exec Asst & Gov Admin President Business Cards + Add New Address" at bounding box center [316, 157] width 177 height 19
select select "270382"
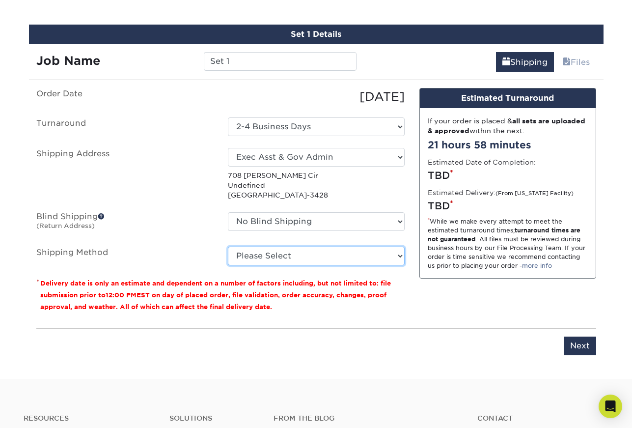
click at [398, 257] on select "Please Select Ground Shipping (+$8.96) 3 Day Shipping Service (+$20.06) 2 Day A…" at bounding box center [316, 255] width 177 height 19
select select "03"
click at [228, 246] on select "Please Select Ground Shipping (+$8.96) 3 Day Shipping Service (+$20.06) 2 Day A…" at bounding box center [316, 255] width 177 height 19
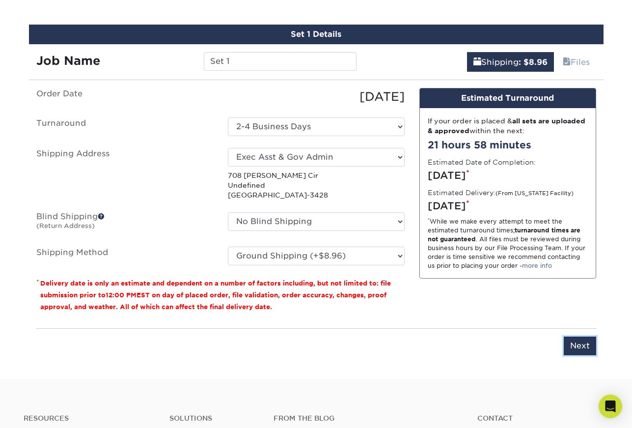
click at [584, 344] on input "Next" at bounding box center [580, 345] width 32 height 19
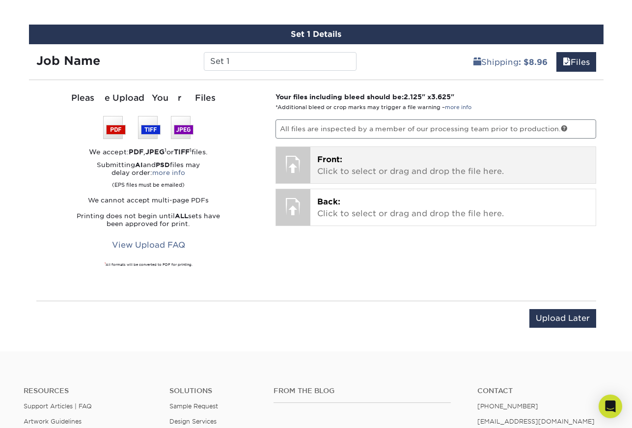
click at [354, 166] on p "Front: Click to select or drag and drop the file here." at bounding box center [453, 166] width 272 height 24
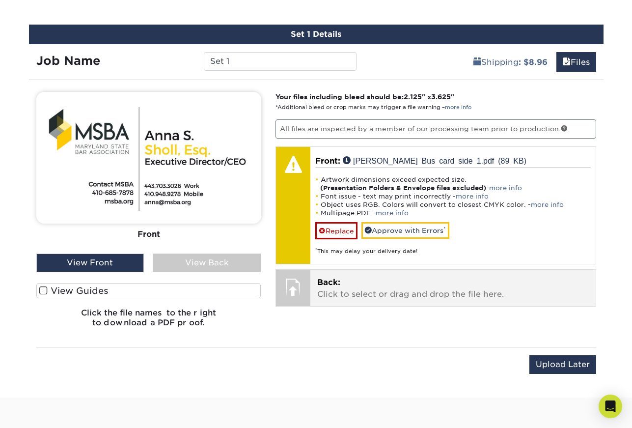
click at [388, 276] on div "Back: Click to select or drag and drop the file here. Choose file" at bounding box center [452, 288] width 285 height 36
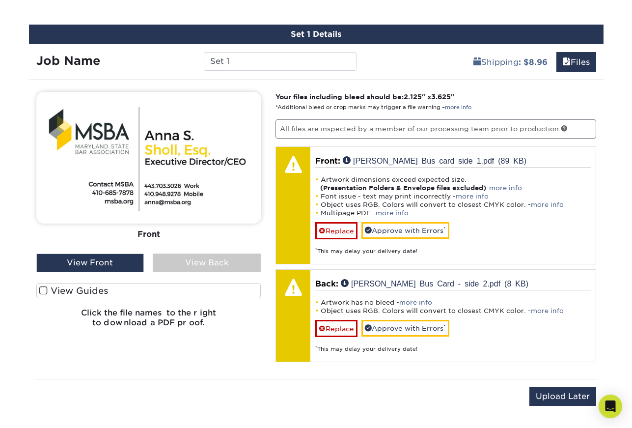
click at [186, 260] on div "View Back" at bounding box center [207, 262] width 108 height 19
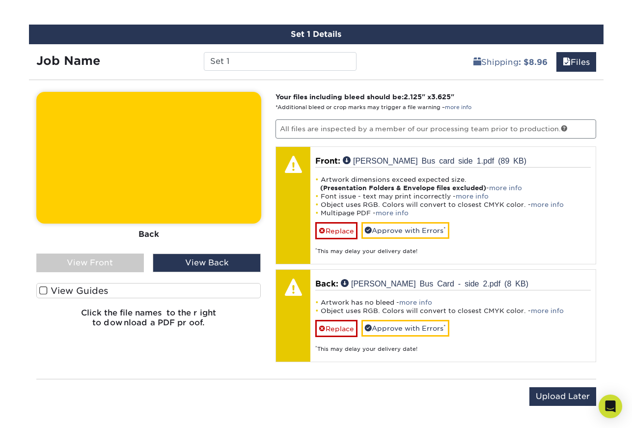
click at [100, 257] on div "View Front" at bounding box center [90, 262] width 108 height 19
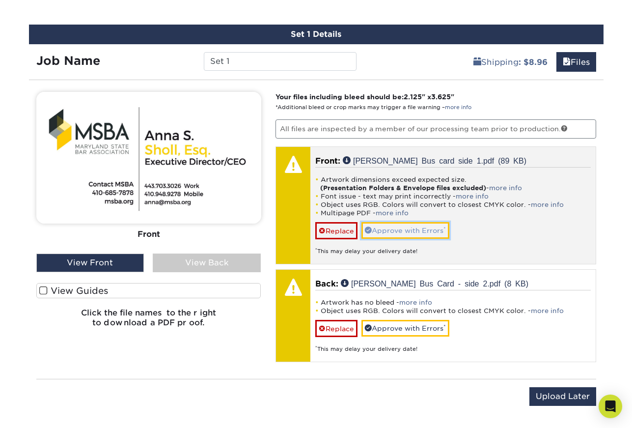
click at [415, 232] on link "Approve with Errors *" at bounding box center [405, 230] width 88 height 17
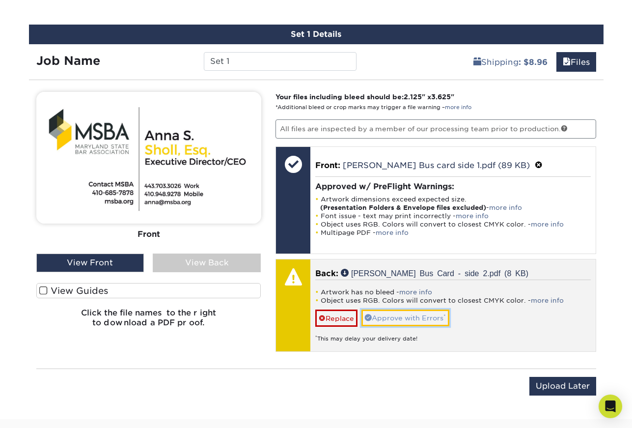
click at [411, 320] on link "Approve with Errors *" at bounding box center [405, 317] width 88 height 17
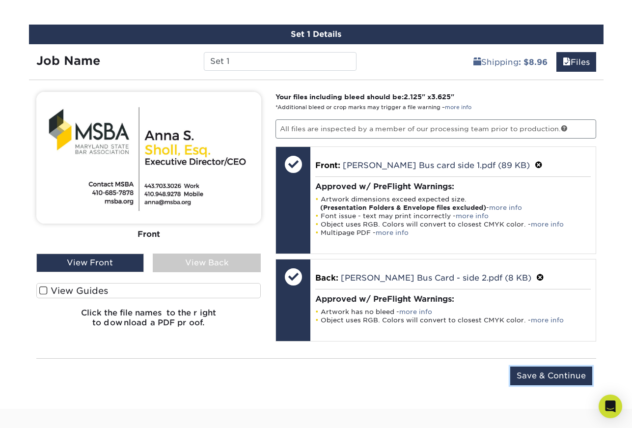
click at [555, 380] on input "Save & Continue" at bounding box center [551, 375] width 82 height 19
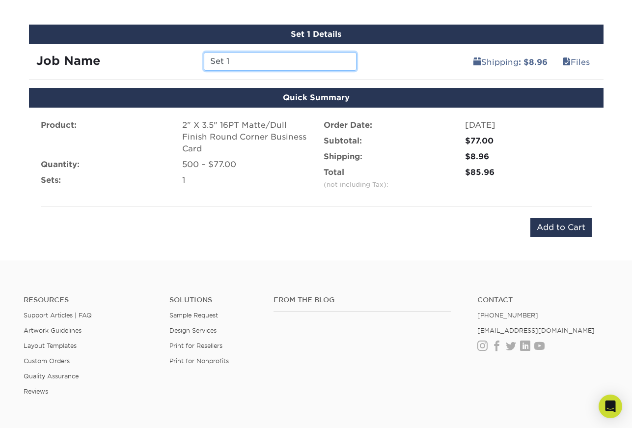
click at [237, 58] on input "Set 1" at bounding box center [280, 61] width 153 height 19
drag, startPoint x: 226, startPoint y: 59, endPoint x: 181, endPoint y: 57, distance: 45.2
click at [181, 57] on div "Job Name Set 1" at bounding box center [196, 61] width 335 height 19
type input "Anna S Sholl Bus Cards 2025"
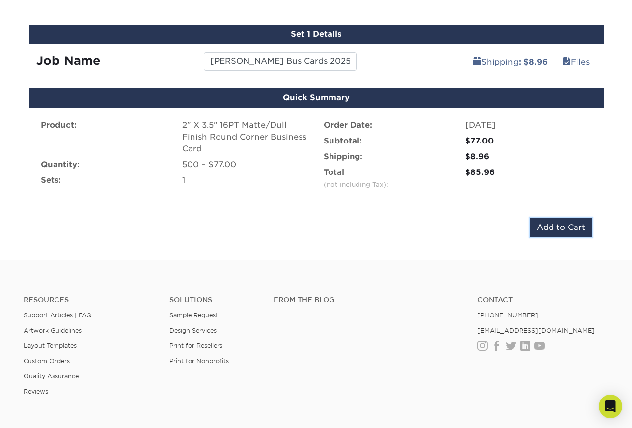
click at [561, 226] on input "Add to Cart" at bounding box center [560, 227] width 61 height 19
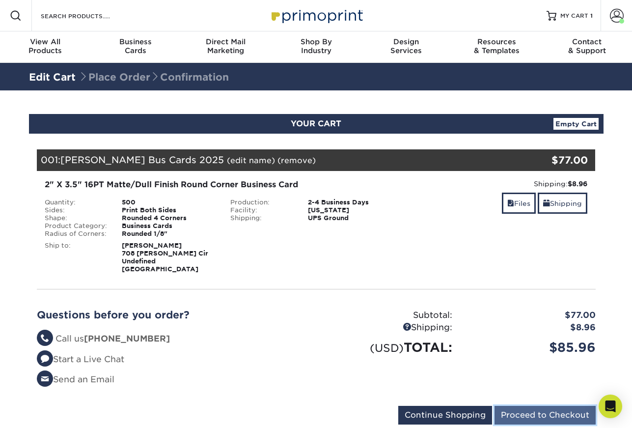
click at [539, 413] on input "Proceed to Checkout" at bounding box center [544, 415] width 101 height 19
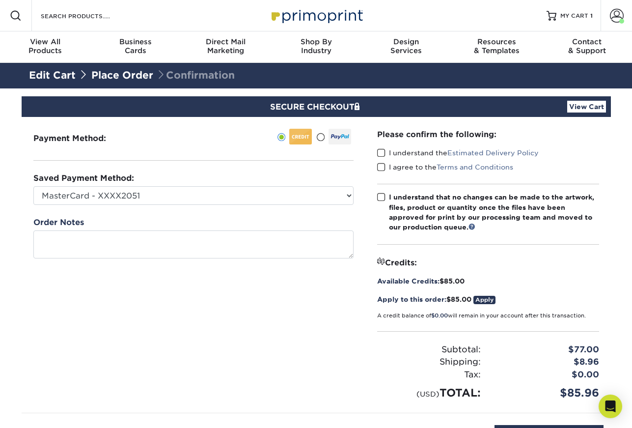
click at [490, 299] on link "Apply" at bounding box center [484, 300] width 22 height 8
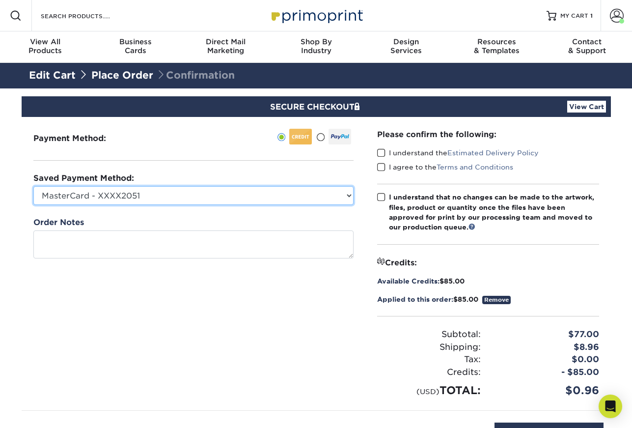
click at [349, 192] on select "MasterCard - XXXX2051 New Credit Card" at bounding box center [193, 195] width 320 height 19
click at [33, 186] on select "MasterCard - XXXX2051 New Credit Card" at bounding box center [193, 195] width 320 height 19
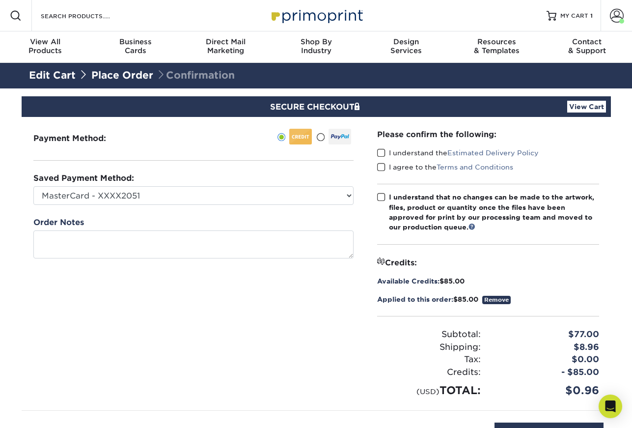
click at [379, 150] on span at bounding box center [381, 152] width 8 height 9
click at [0, 0] on input "I understand the Estimated Delivery Policy" at bounding box center [0, 0] width 0 height 0
click at [606, 404] on icon "Open Intercom Messenger" at bounding box center [609, 406] width 11 height 13
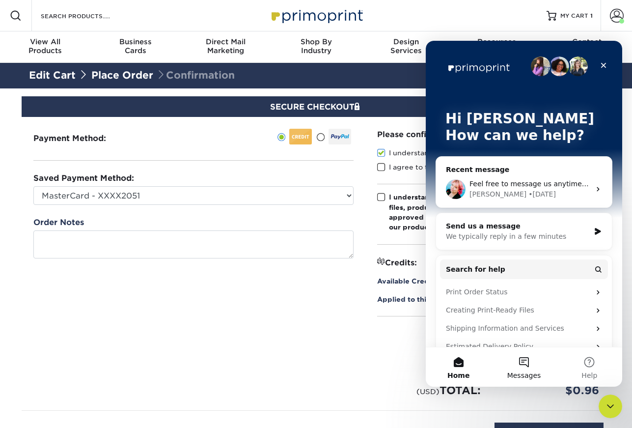
click at [525, 362] on button "Messages" at bounding box center [523, 366] width 65 height 39
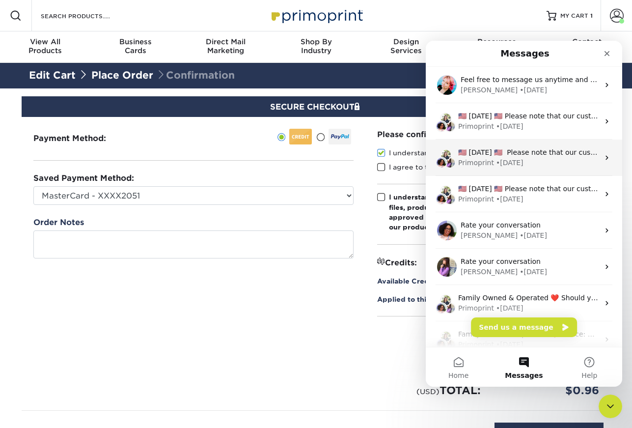
scroll to position [123, 0]
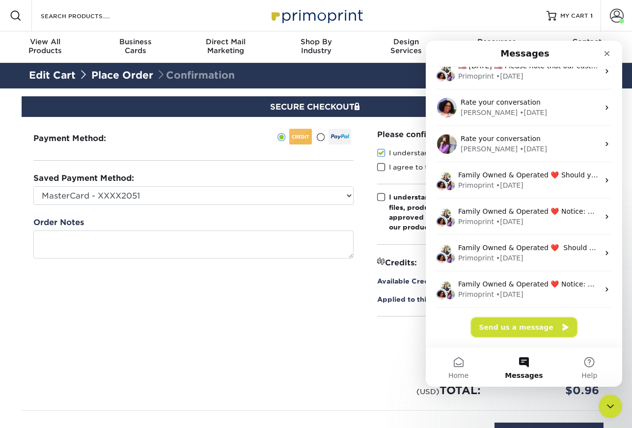
drag, startPoint x: 513, startPoint y: 328, endPoint x: 526, endPoint y: 329, distance: 13.3
click at [513, 328] on button "Send us a message" at bounding box center [524, 327] width 106 height 20
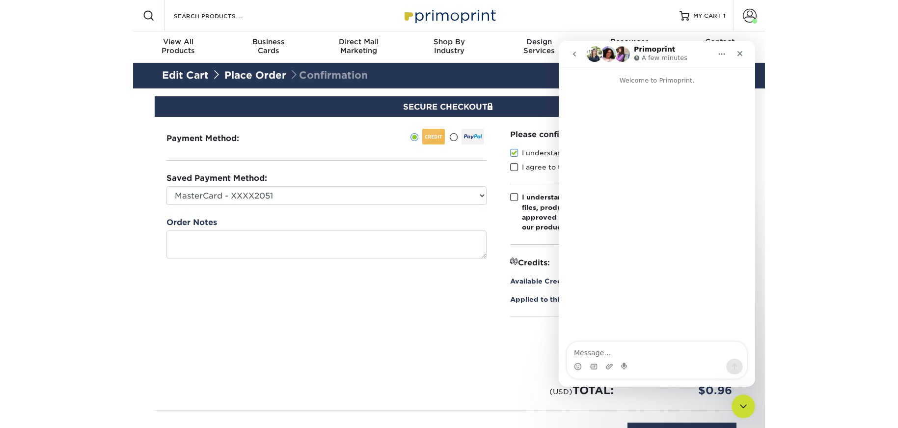
scroll to position [83, 0]
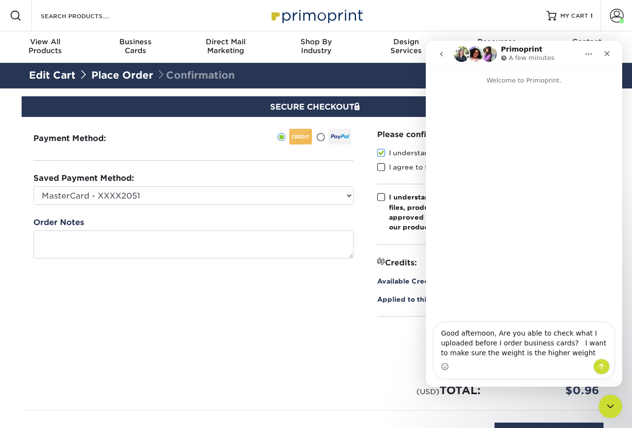
drag, startPoint x: 534, startPoint y: 352, endPoint x: 552, endPoint y: 353, distance: 18.2
click at [552, 353] on textarea "Good afternoon, Are you able to check what I uploaded before I order business c…" at bounding box center [524, 340] width 180 height 36
click at [592, 350] on textarea "Good afternoon, Are you able to check what I uploaded before I order business c…" at bounding box center [524, 340] width 180 height 36
type textarea "Good afternoon, Are you able to check what I uploaded before I order business c…"
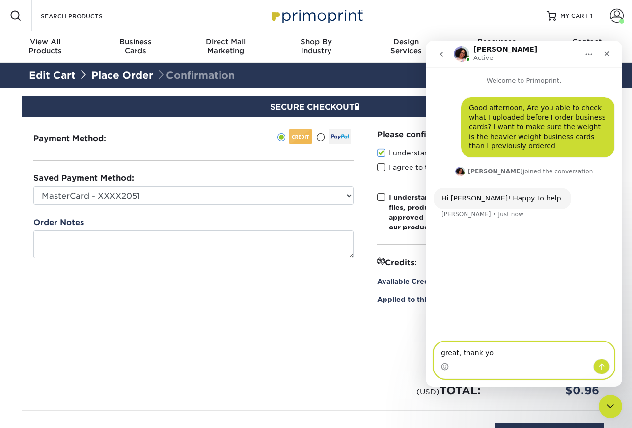
type textarea "great, thank you"
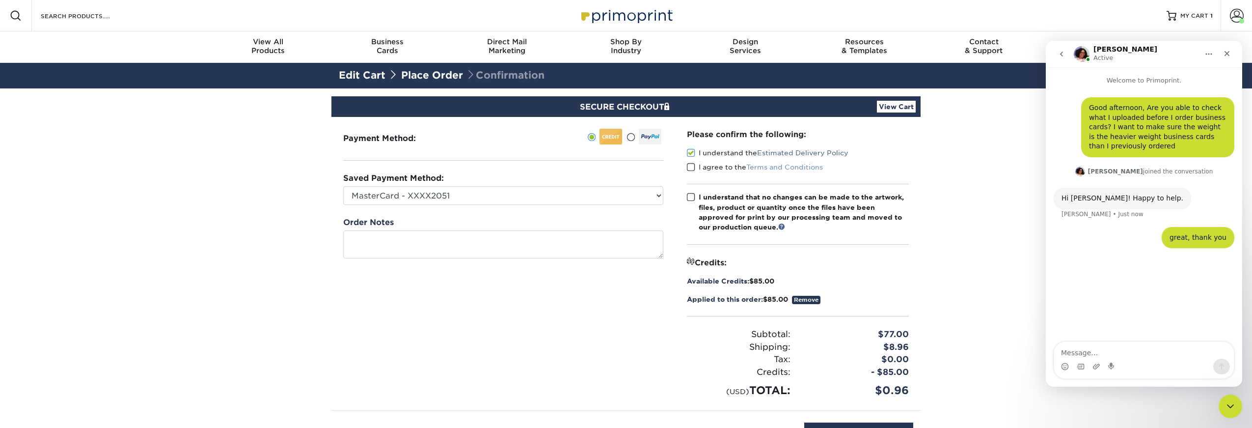
click at [631, 167] on link "Terms and Conditions" at bounding box center [784, 167] width 77 height 8
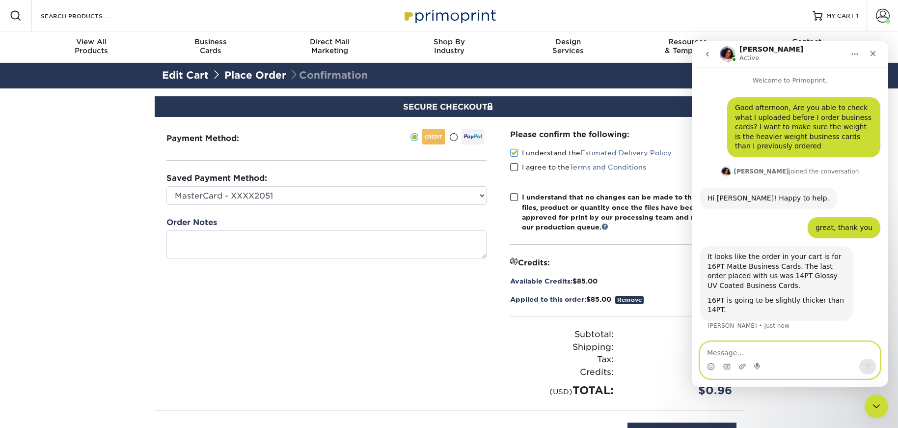
drag, startPoint x: 735, startPoint y: 350, endPoint x: 794, endPoint y: 349, distance: 58.9
click at [631, 350] on textarea "Message…" at bounding box center [790, 350] width 180 height 17
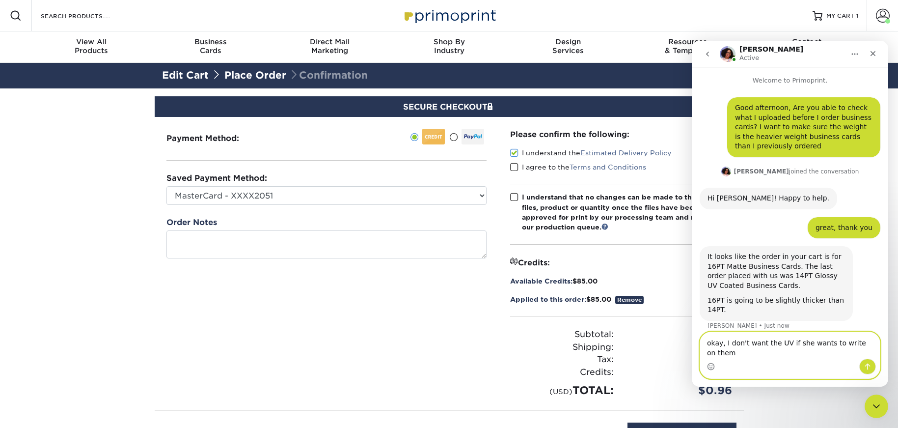
scroll to position [9, 0]
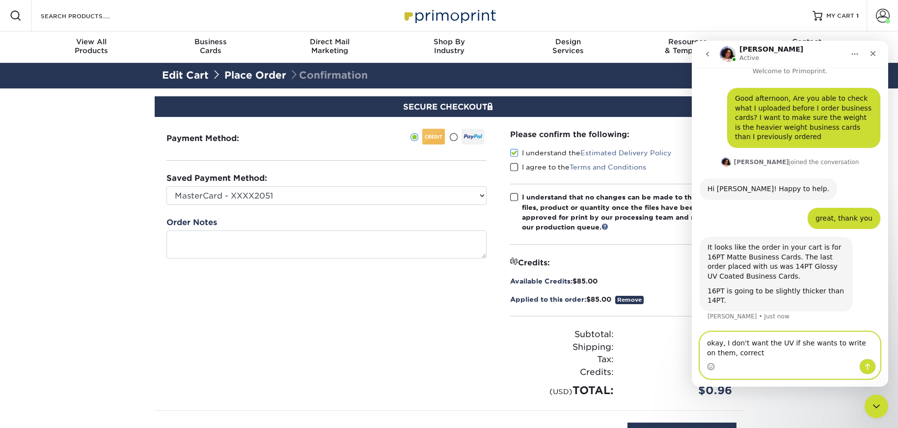
type textarea "okay, I don't want the UV if she wants to write on them, correct?"
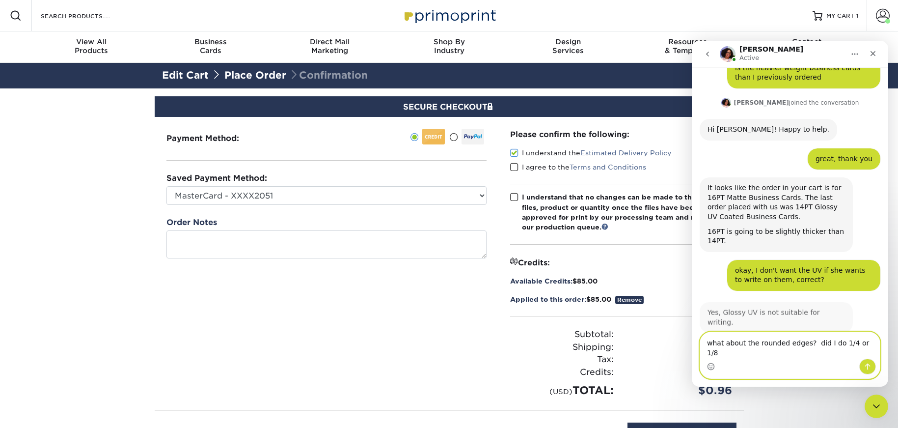
scroll to position [68, 0]
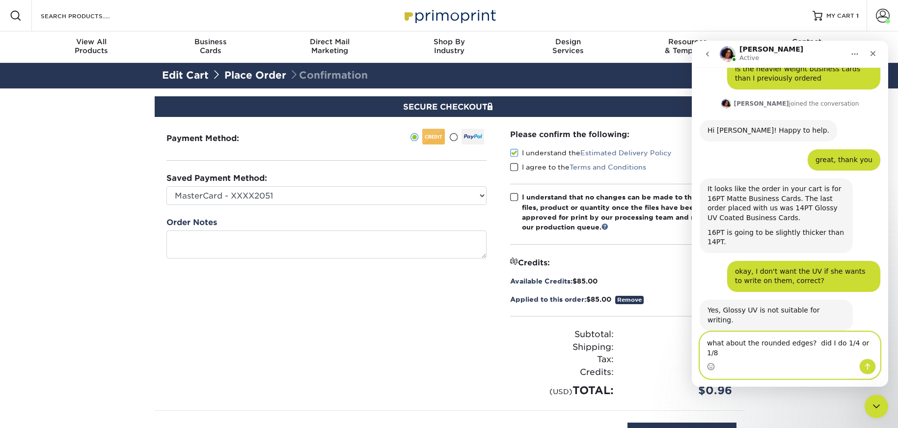
type textarea "what about the rounded edges? did I do 1/4 or 1/8?"
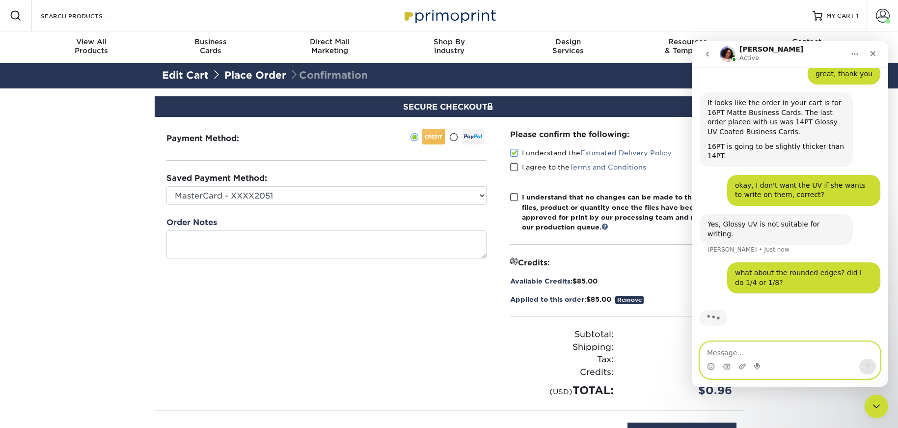
scroll to position [144, 0]
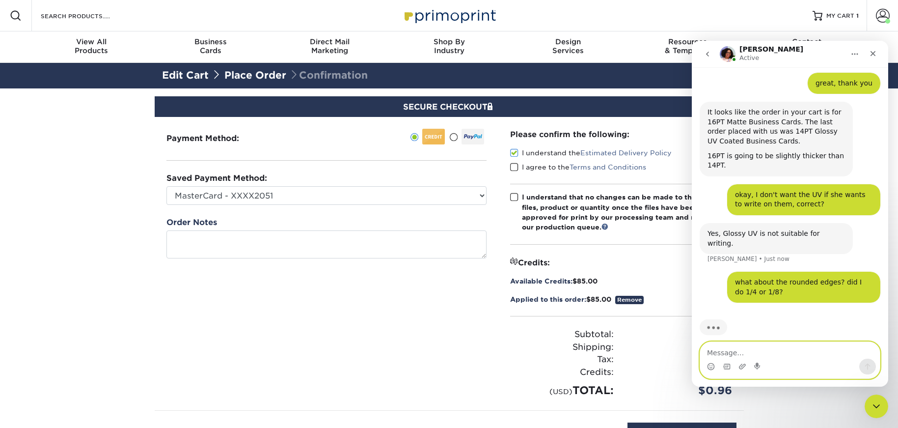
click at [631, 349] on textarea "Message…" at bounding box center [790, 350] width 180 height 17
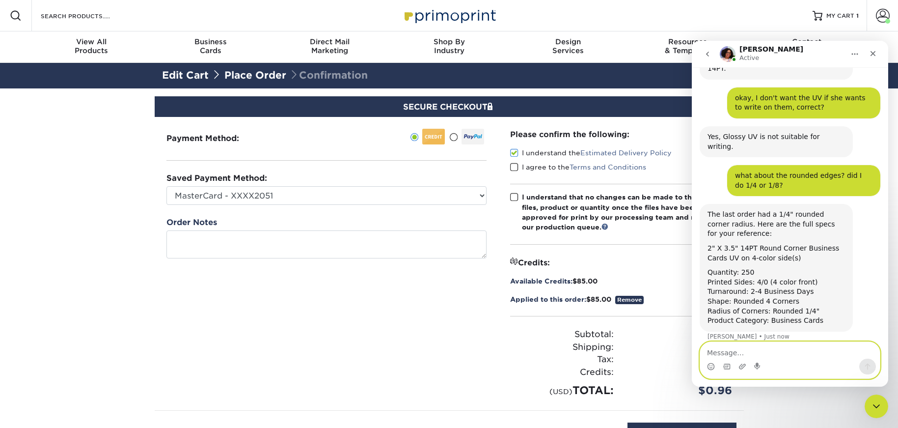
scroll to position [242, 0]
drag, startPoint x: 737, startPoint y: 341, endPoint x: 743, endPoint y: 353, distance: 13.2
click at [631, 342] on textarea "Message…" at bounding box center [790, 350] width 180 height 17
type textarea "thank you"
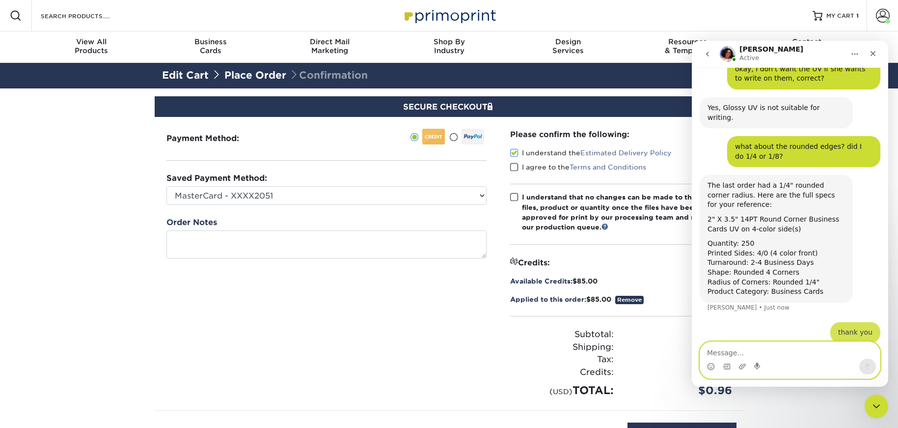
scroll to position [271, 0]
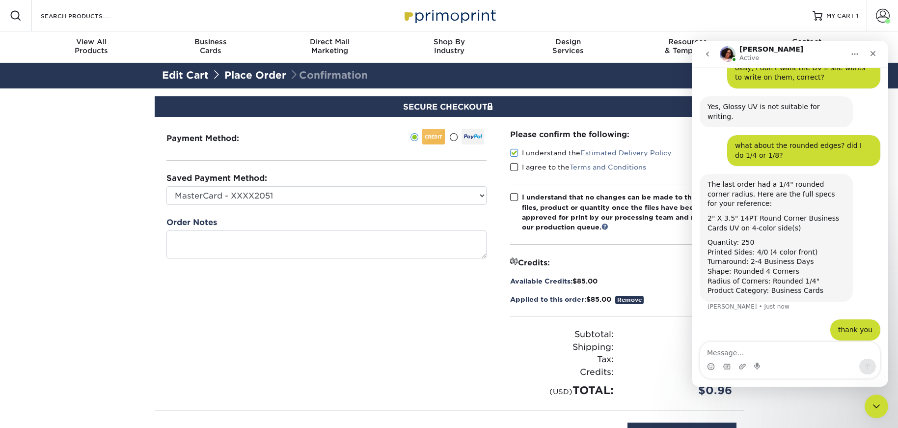
click at [631, 262] on div "Credits:" at bounding box center [621, 262] width 222 height 12
click at [517, 167] on span at bounding box center [514, 167] width 8 height 9
click at [0, 0] on input "I agree to the Terms and Conditions" at bounding box center [0, 0] width 0 height 0
click at [631, 54] on icon "Close" at bounding box center [873, 54] width 8 height 8
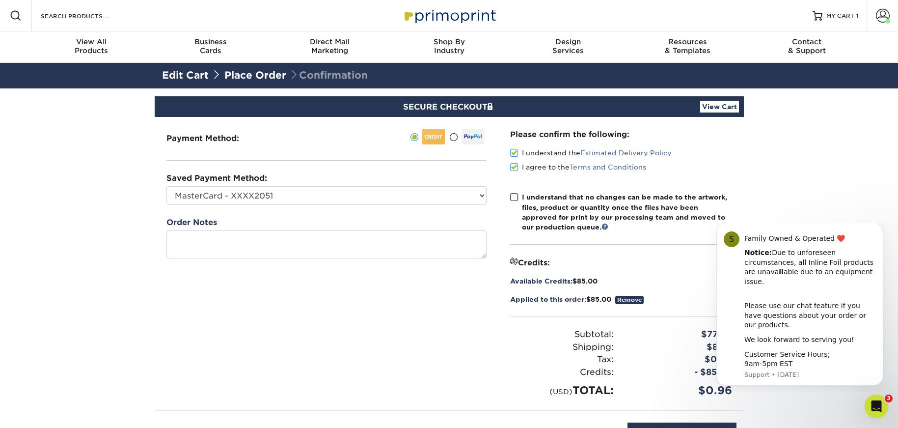
scroll to position [309, 0]
click at [515, 197] on span at bounding box center [514, 196] width 8 height 9
click at [0, 0] on input "I understand that no changes can be made to the artwork, files, product or quan…" at bounding box center [0, 0] width 0 height 0
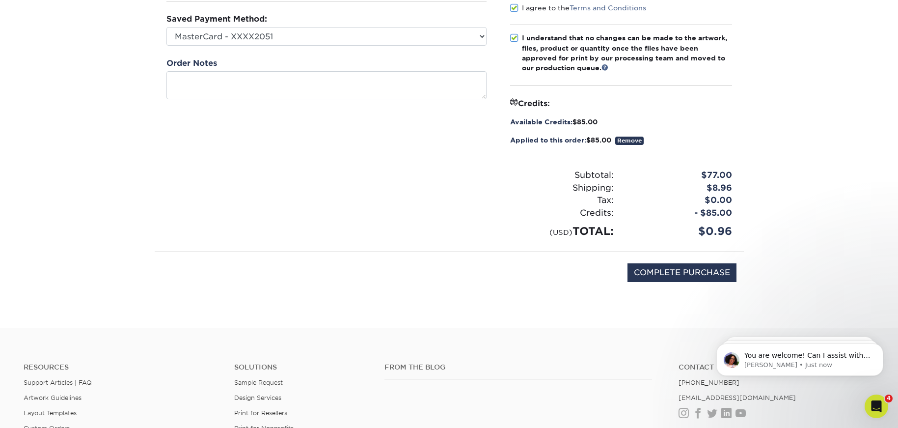
scroll to position [310, 0]
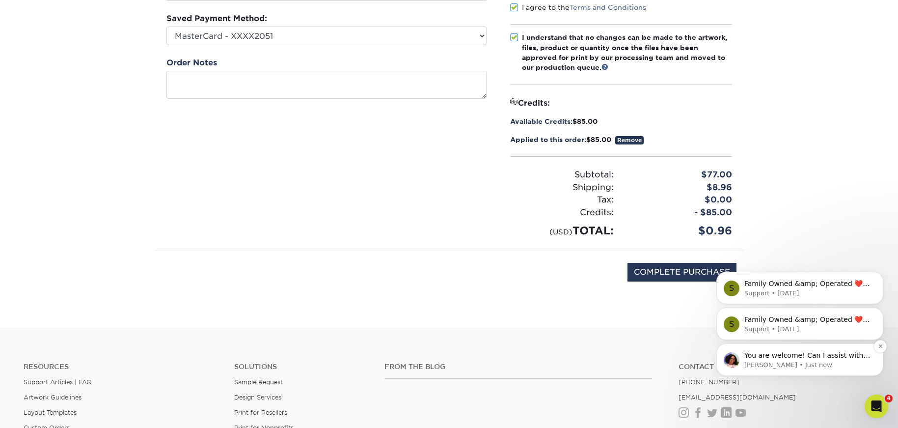
click at [631, 359] on p "You are welcome! Can I assist with anything else at this time?" at bounding box center [807, 356] width 127 height 10
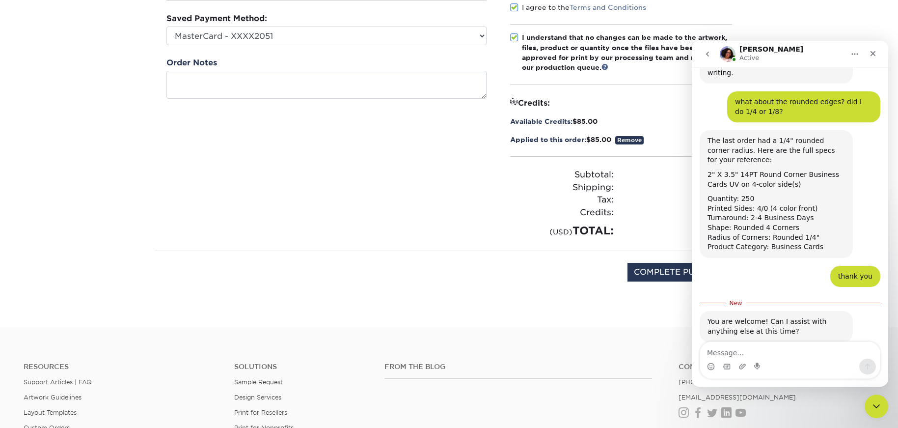
scroll to position [326, 0]
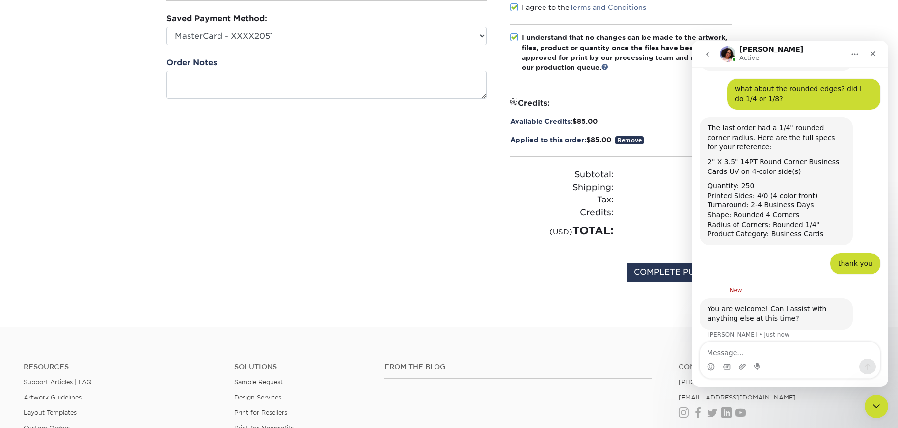
click at [631, 353] on textarea "Message…" at bounding box center [790, 350] width 180 height 17
type textarea "No I think that's all - thank you"
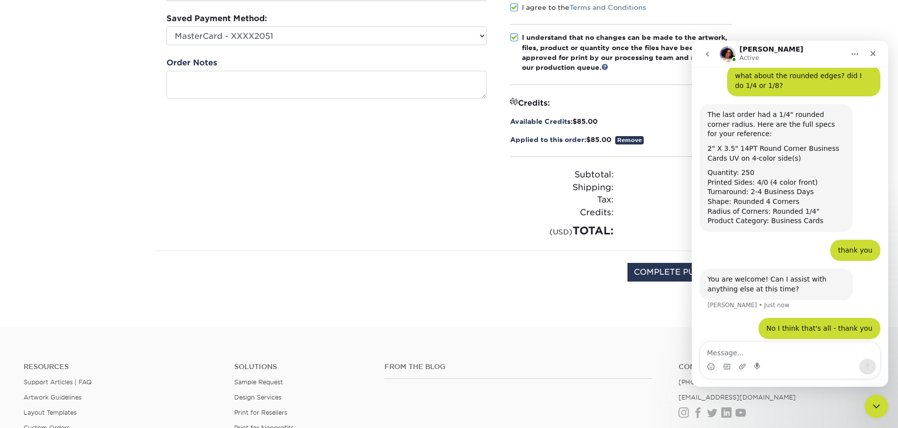
click at [631, 215] on div "- $85.00" at bounding box center [680, 212] width 118 height 13
click at [631, 51] on icon "Close" at bounding box center [873, 54] width 8 height 8
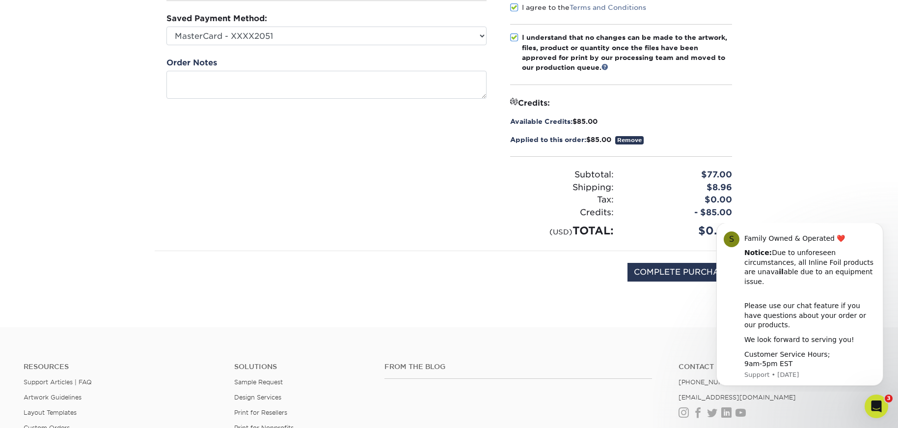
scroll to position [0, 0]
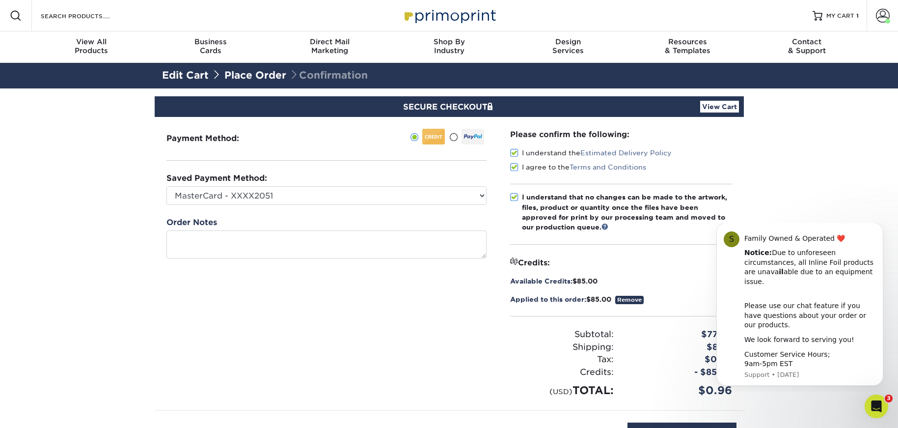
click at [631, 105] on link "View Cart" at bounding box center [719, 107] width 39 height 12
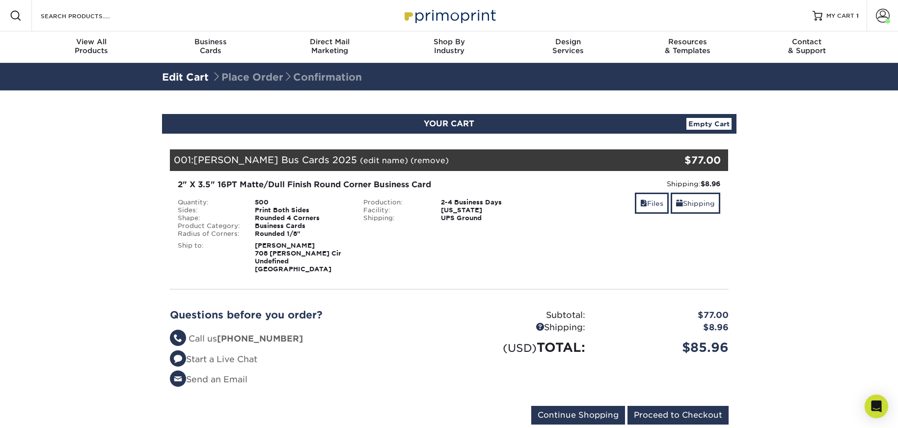
click at [310, 220] on div "Rounded 4 Corners" at bounding box center [301, 218] width 109 height 8
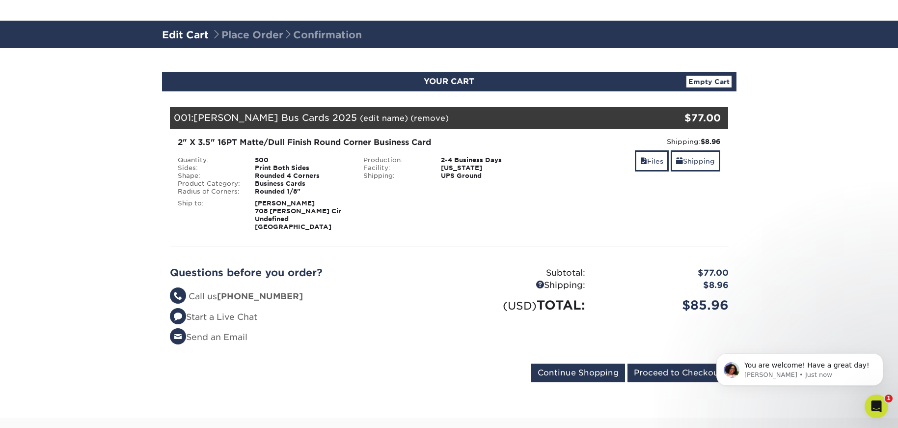
scroll to position [182, 0]
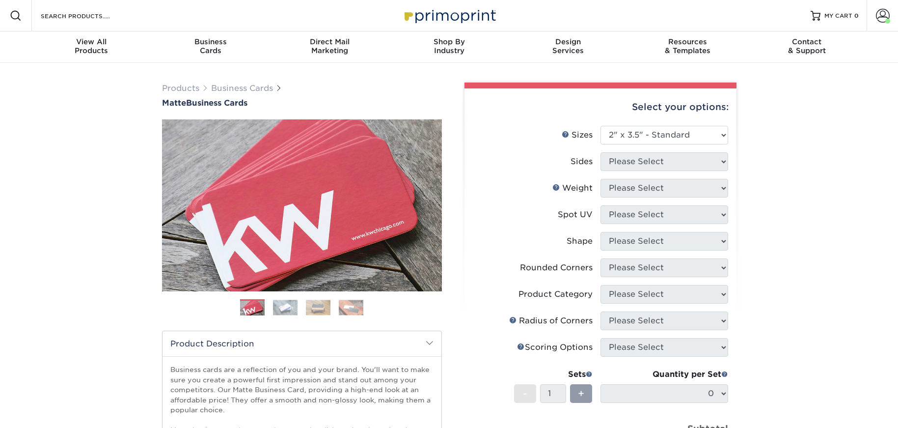
select select "2.00x3.50"
click at [886, 17] on span at bounding box center [883, 16] width 14 height 14
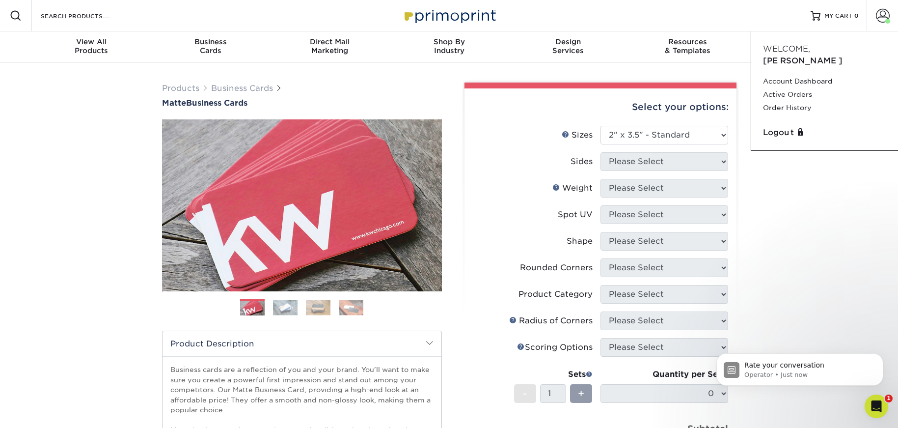
click at [807, 193] on div "Products Business Cards Matte Business Cards Previous Next 100 $ 9" at bounding box center [449, 334] width 898 height 542
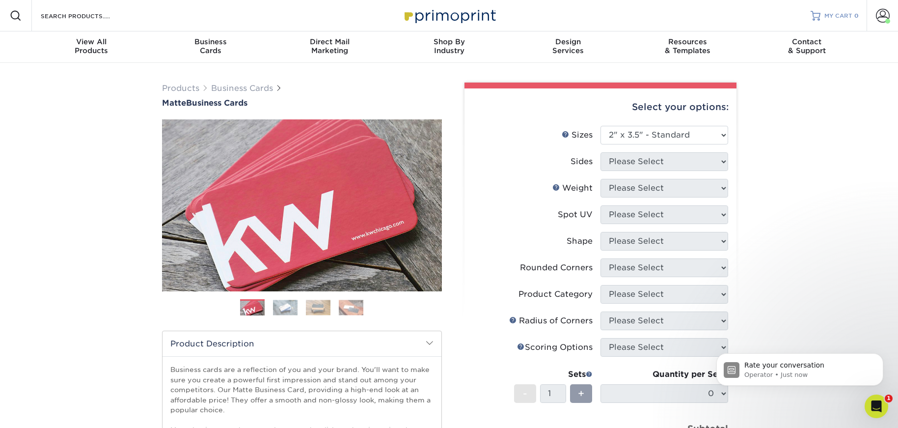
click at [835, 14] on span "MY CART" at bounding box center [838, 16] width 28 height 8
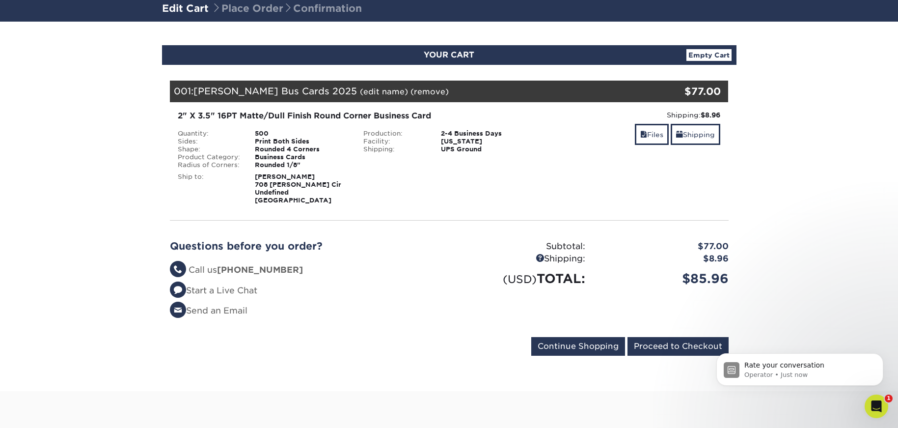
scroll to position [82, 0]
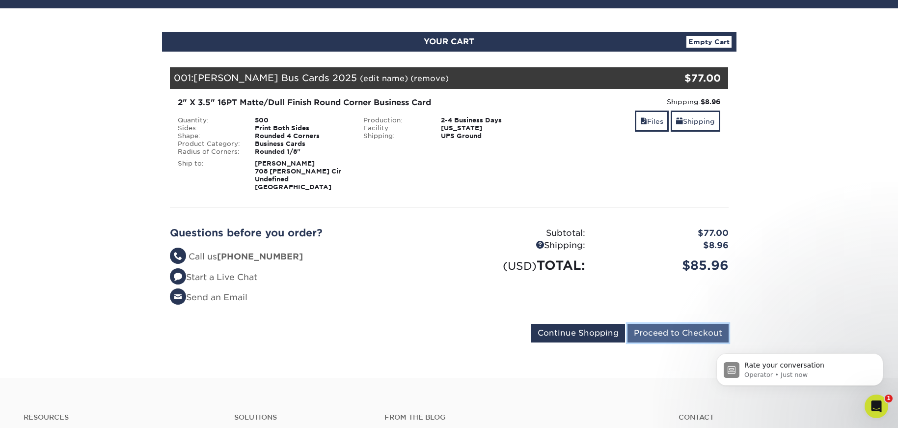
click at [676, 331] on input "Proceed to Checkout" at bounding box center [678, 333] width 101 height 19
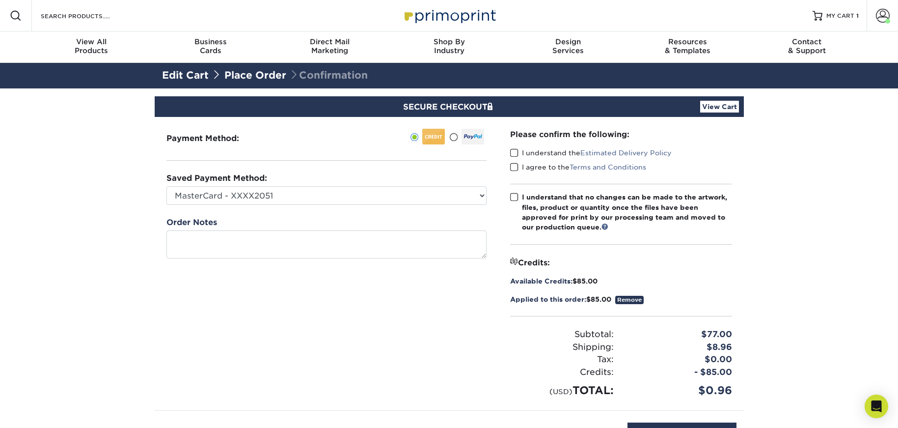
drag, startPoint x: 512, startPoint y: 151, endPoint x: 517, endPoint y: 165, distance: 15.1
click at [512, 151] on span at bounding box center [514, 152] width 8 height 9
click at [0, 0] on input "I understand the Estimated Delivery Policy" at bounding box center [0, 0] width 0 height 0
click at [518, 170] on label "I agree to the Terms and Conditions" at bounding box center [578, 167] width 136 height 10
click at [0, 0] on input "I agree to the Terms and Conditions" at bounding box center [0, 0] width 0 height 0
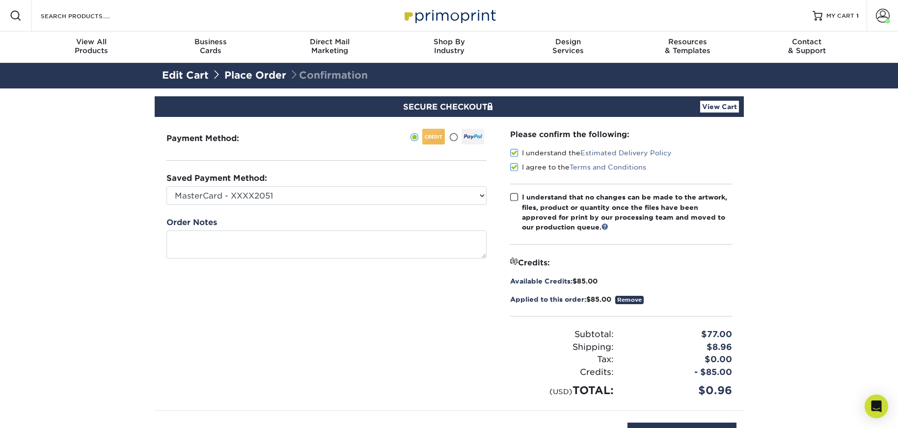
click at [516, 192] on span at bounding box center [514, 196] width 8 height 9
click at [0, 0] on input "I understand that no changes can be made to the artwork, files, product or quan…" at bounding box center [0, 0] width 0 height 0
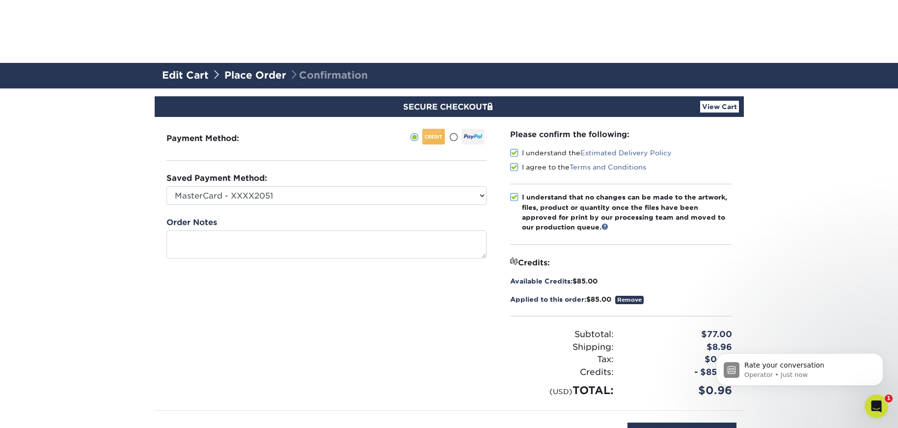
scroll to position [69, 0]
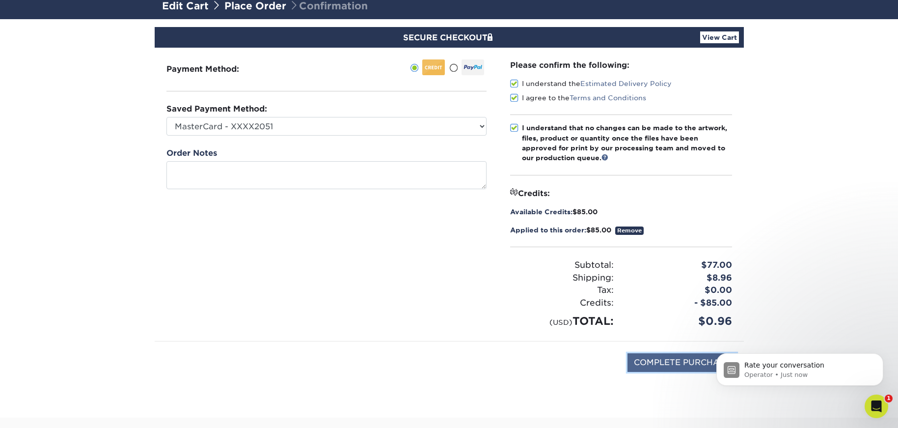
drag, startPoint x: 651, startPoint y: 363, endPoint x: 674, endPoint y: 363, distance: 23.1
click at [651, 363] on input "COMPLETE PURCHASE" at bounding box center [682, 362] width 109 height 19
type input "PROCESSING, PLEASE WAIT..."
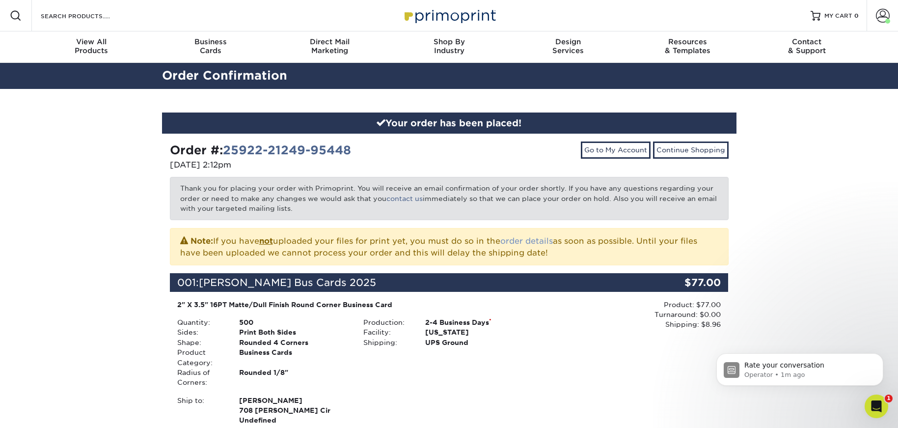
click at [540, 242] on link "order details" at bounding box center [526, 240] width 53 height 9
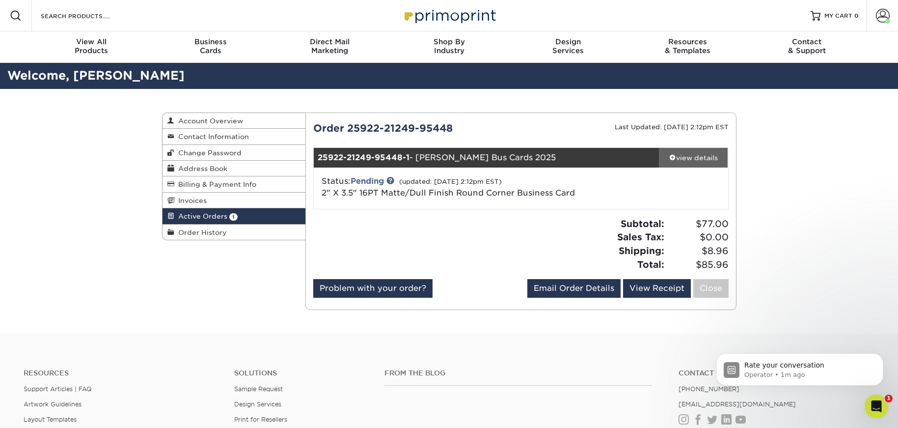
click at [694, 155] on div "view details" at bounding box center [693, 158] width 69 height 10
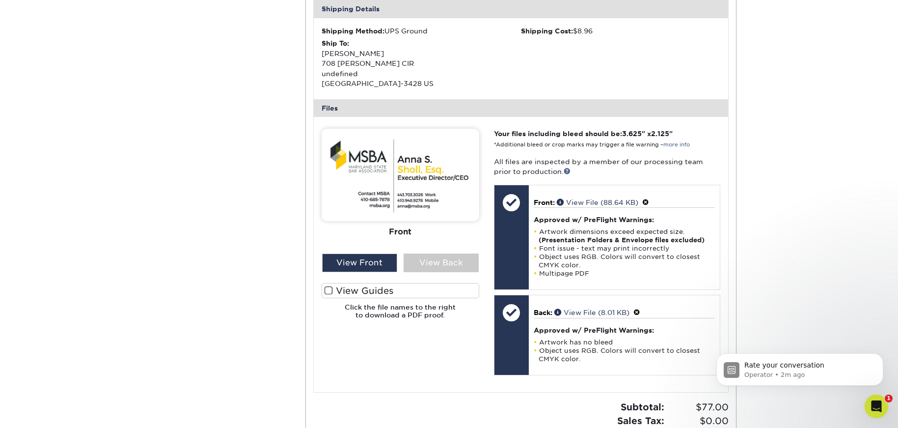
scroll to position [320, 0]
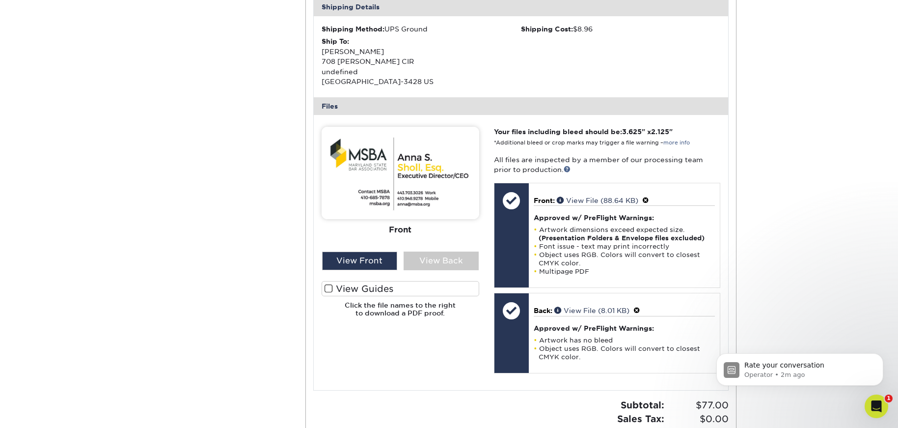
click at [329, 289] on span at bounding box center [329, 288] width 8 height 9
click at [0, 0] on input "View Guides" at bounding box center [0, 0] width 0 height 0
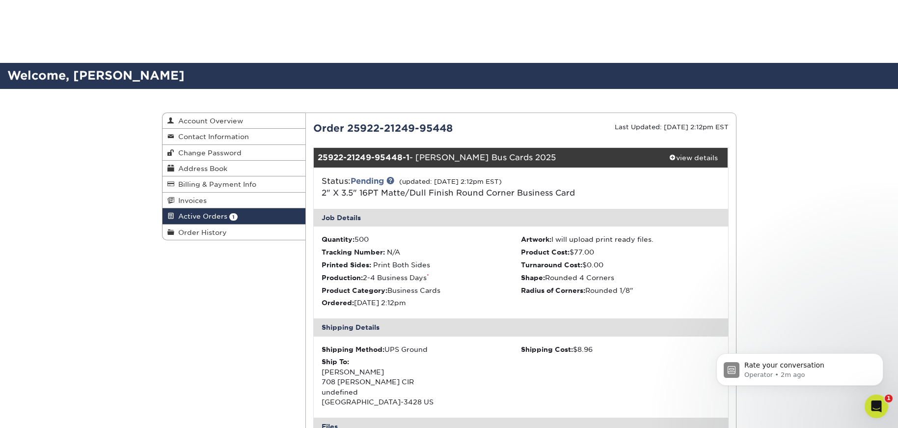
scroll to position [745, 0]
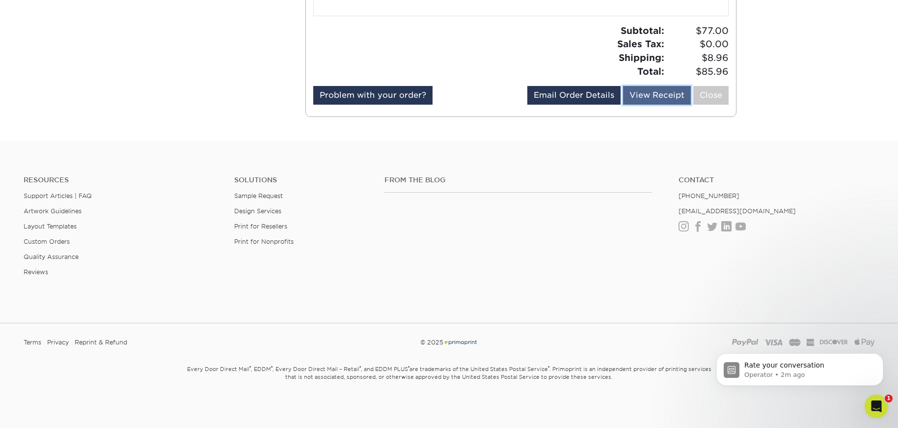
click at [653, 95] on link "View Receipt" at bounding box center [657, 95] width 68 height 19
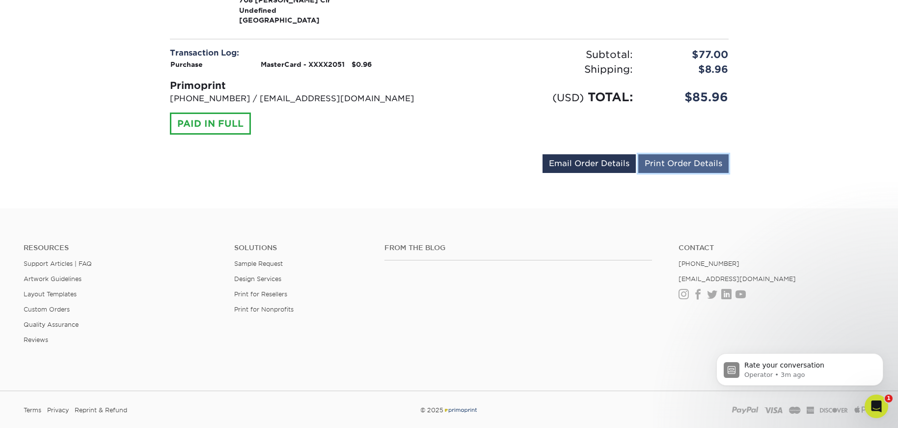
click at [687, 168] on link "Print Order Details" at bounding box center [683, 163] width 90 height 19
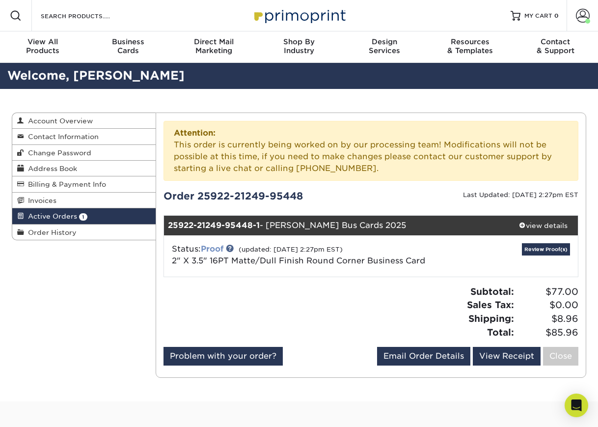
click at [216, 249] on link "Proof" at bounding box center [212, 248] width 23 height 9
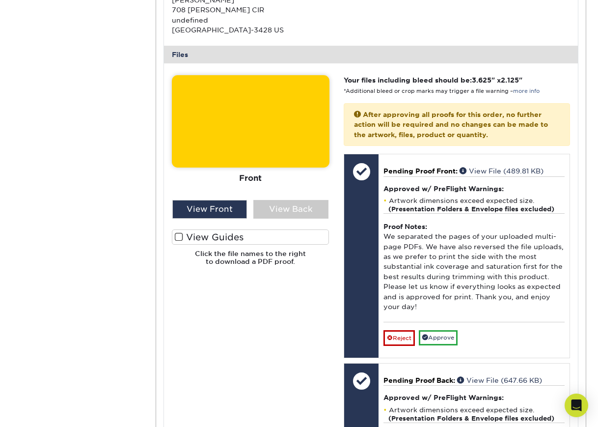
scroll to position [447, 0]
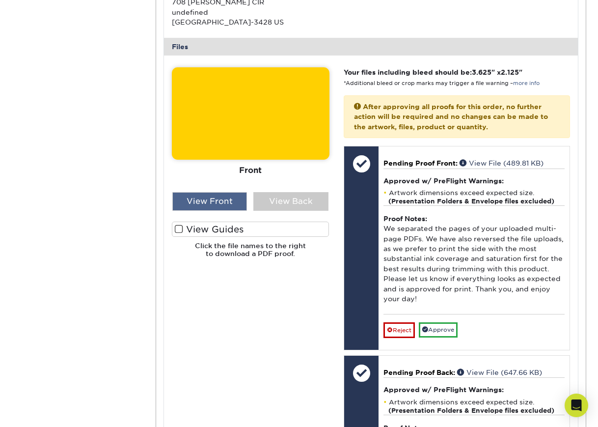
click at [206, 195] on div "View Front" at bounding box center [209, 201] width 75 height 19
click at [209, 201] on div "View Front" at bounding box center [209, 201] width 75 height 19
click at [292, 203] on div "View Back" at bounding box center [290, 201] width 75 height 19
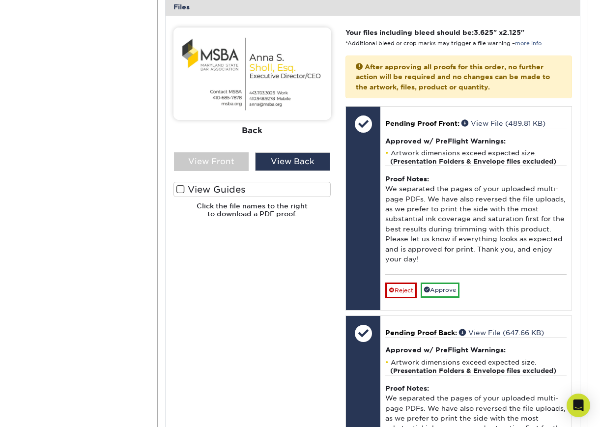
scroll to position [477, 0]
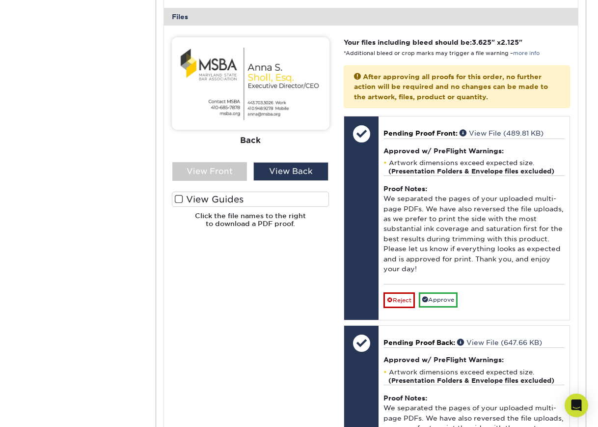
click at [266, 89] on img at bounding box center [251, 83] width 158 height 92
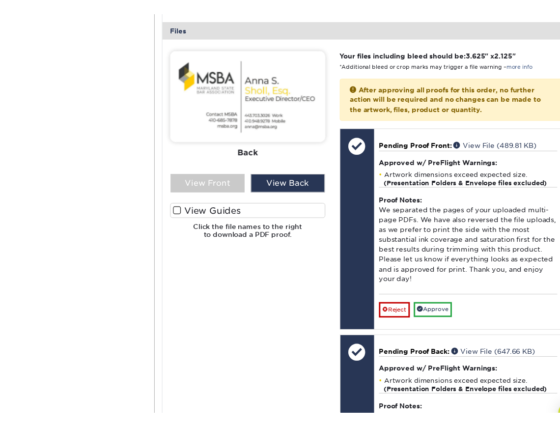
scroll to position [489, 0]
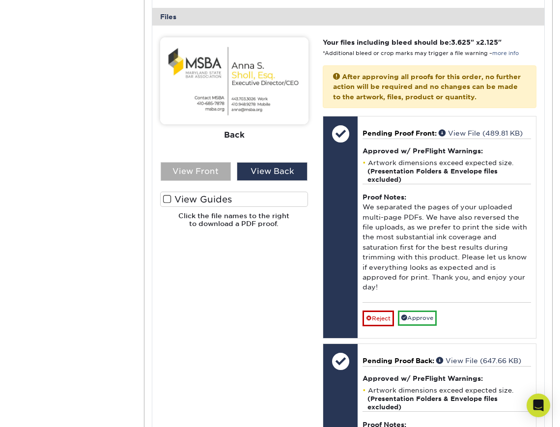
click at [192, 171] on div "View Front" at bounding box center [196, 171] width 71 height 19
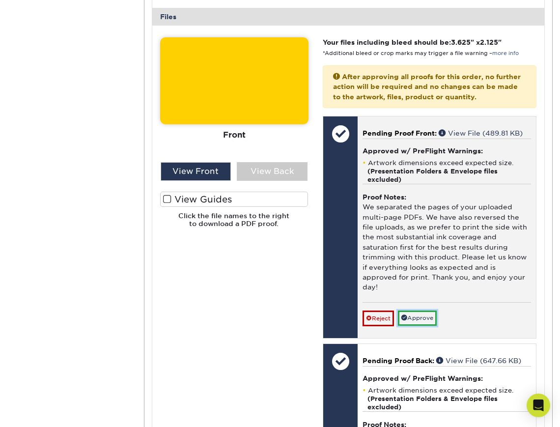
click at [428, 310] on link "Approve" at bounding box center [417, 317] width 39 height 15
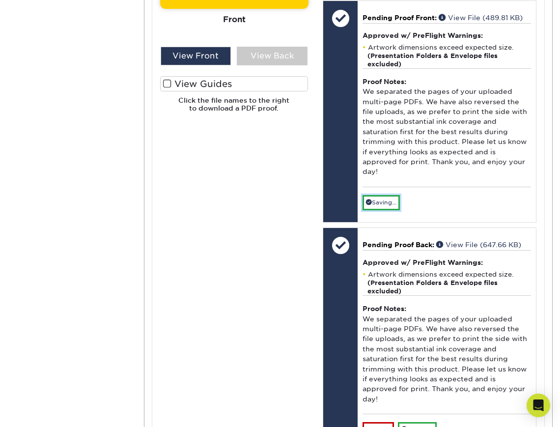
scroll to position [455, 0]
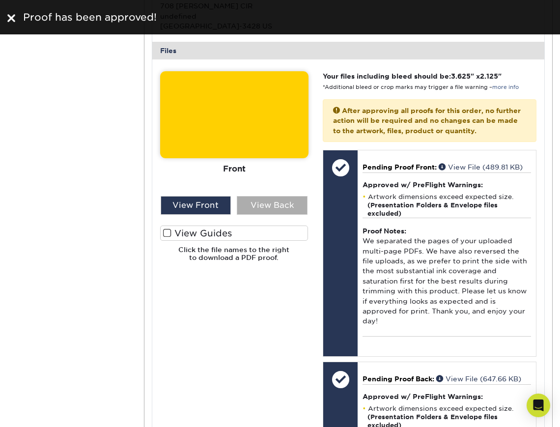
click at [281, 204] on div "View Back" at bounding box center [272, 205] width 71 height 19
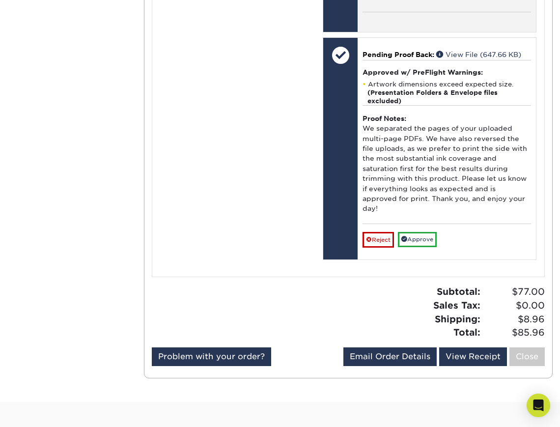
scroll to position [780, 0]
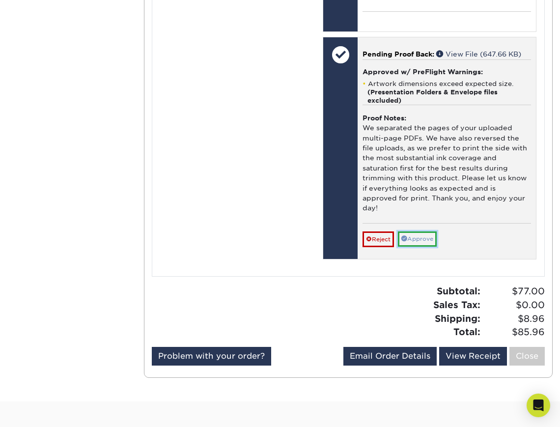
click at [420, 231] on link "Approve" at bounding box center [417, 238] width 39 height 15
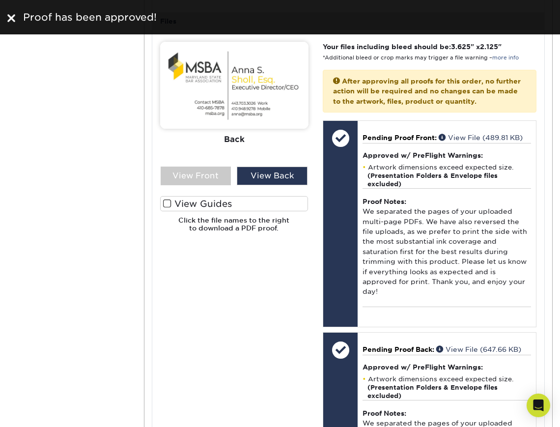
scroll to position [455, 0]
